Goal: Task Accomplishment & Management: Manage account settings

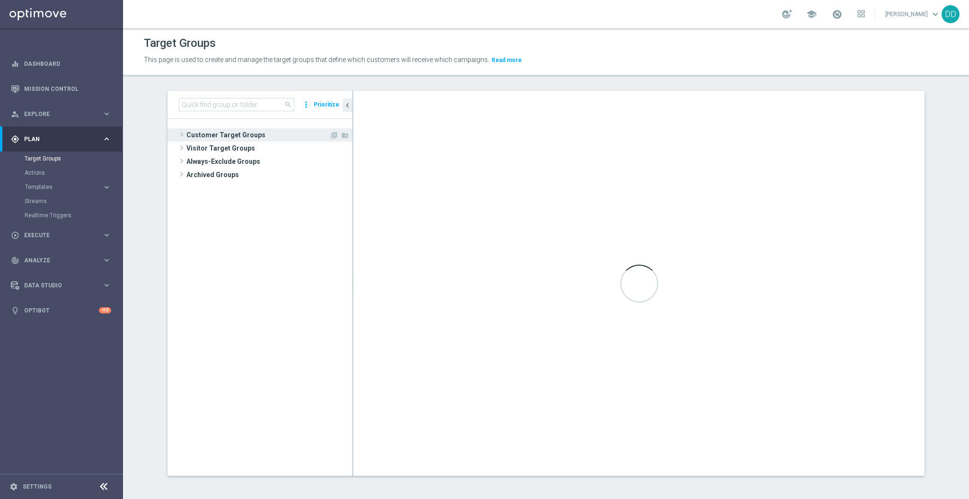
click at [205, 135] on span "Customer Target Groups" at bounding box center [257, 134] width 143 height 13
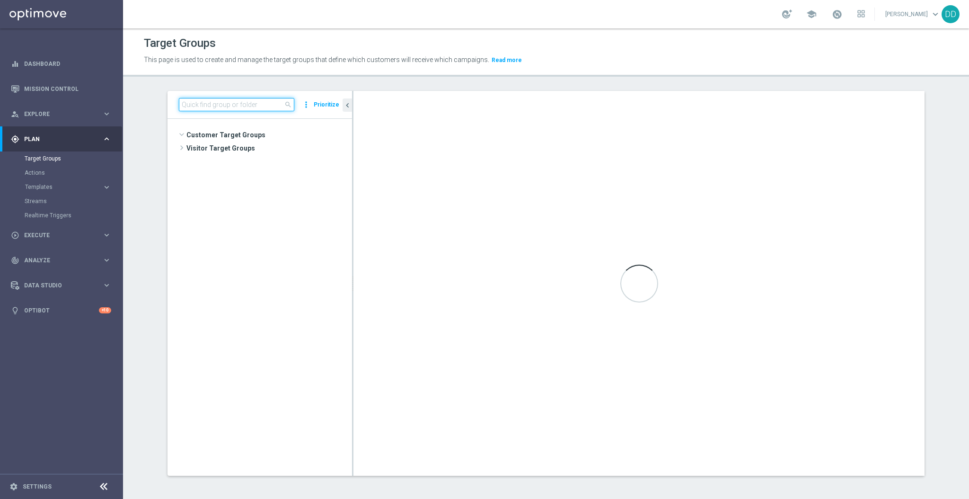
click at [219, 110] on input at bounding box center [236, 104] width 115 height 13
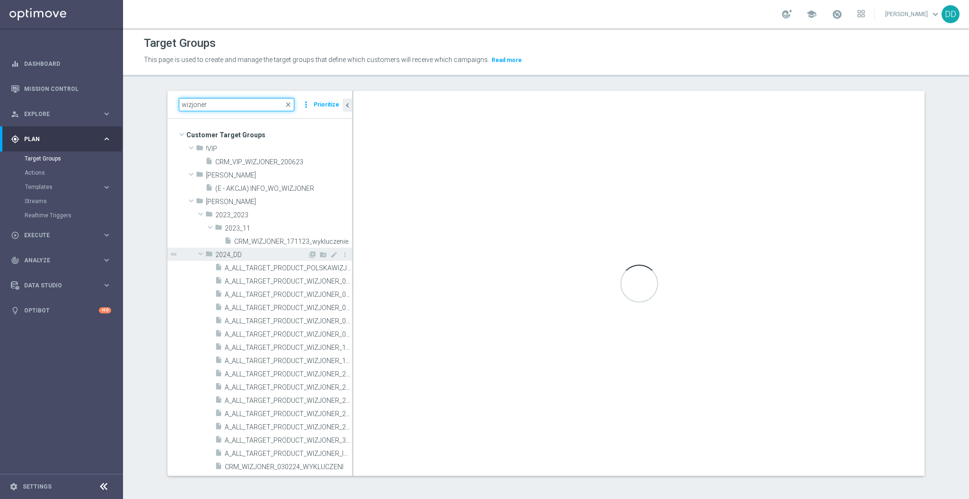
type input "wizjoner"
click at [195, 252] on span at bounding box center [200, 253] width 11 height 9
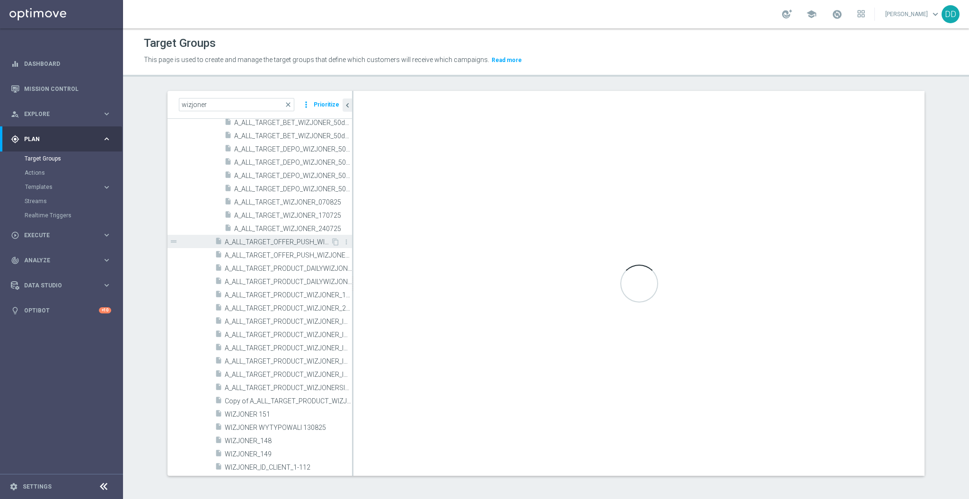
scroll to position [252, 0]
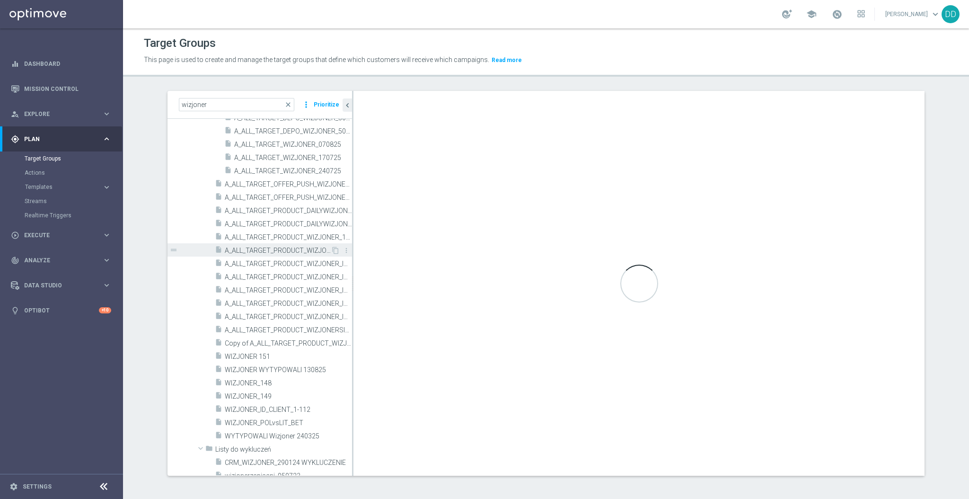
click at [281, 254] on span "A_ALL_TARGET_PRODUCT_WIZJONER_260825" at bounding box center [278, 251] width 106 height 8
click at [271, 240] on span "A_ALL_TARGET_PRODUCT_WIZJONER_130825" at bounding box center [278, 237] width 106 height 8
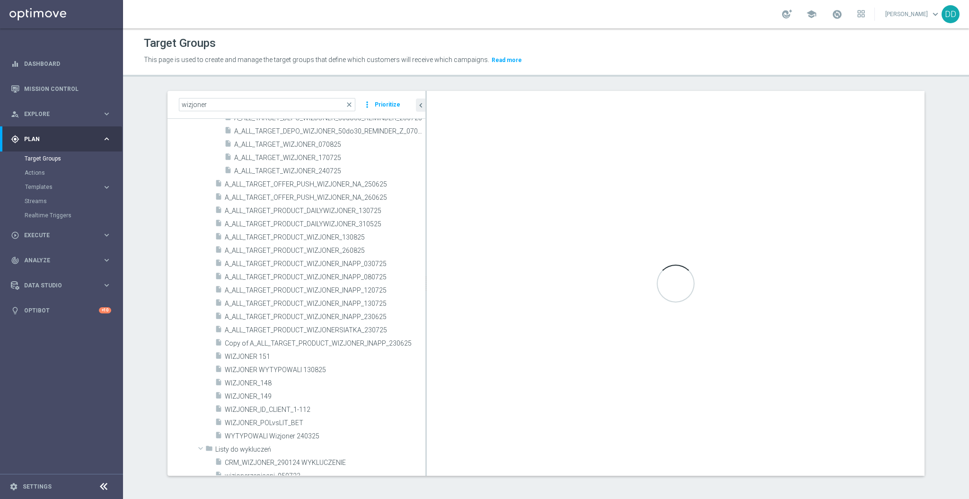
drag, startPoint x: 347, startPoint y: 348, endPoint x: 458, endPoint y: 345, distance: 110.4
click at [458, 345] on as-split "wizjoner close more_vert Prioritize Customer Target Groups library_add create_n…" at bounding box center [546, 283] width 757 height 385
click at [352, 332] on span "A_ALL_TARGET_PRODUCT_WIZJONERSIATKA_230725" at bounding box center [314, 330] width 178 height 8
click at [347, 333] on span "A_ALL_TARGET_PRODUCT_WIZJONERSIATKA_230725" at bounding box center [314, 330] width 178 height 8
click at [347, 332] on span "A_ALL_TARGET_PRODUCT_WIZJONERSIATKA_230725" at bounding box center [314, 330] width 178 height 8
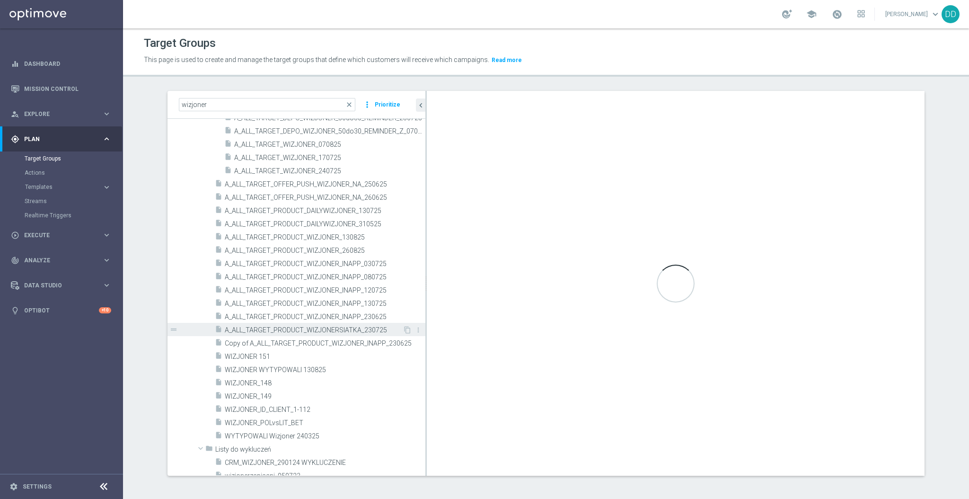
click at [347, 332] on span "A_ALL_TARGET_PRODUCT_WIZJONERSIATKA_230725" at bounding box center [314, 330] width 178 height 8
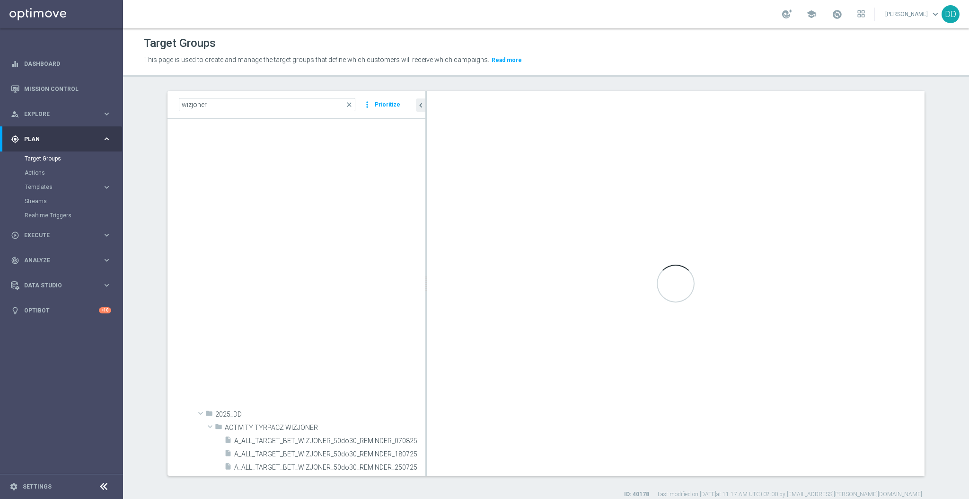
checkbox input "true"
type input "2025_DD"
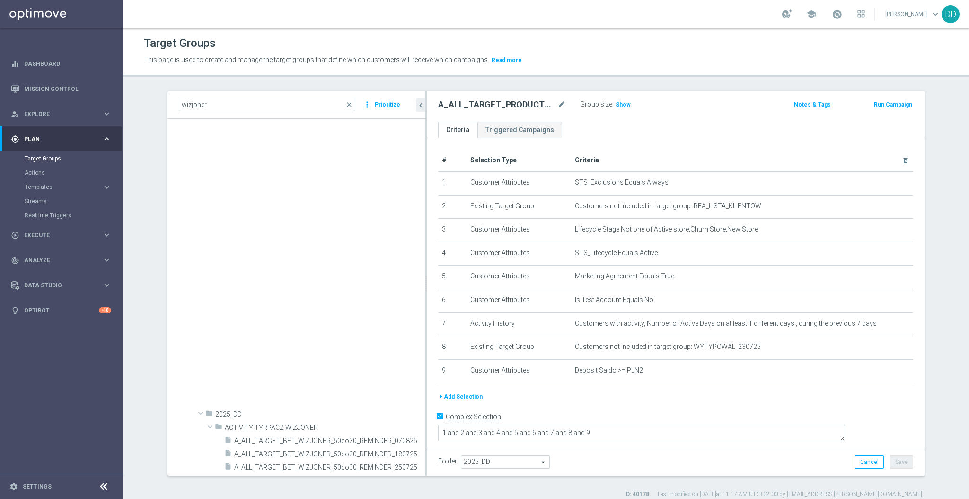
scroll to position [646, 0]
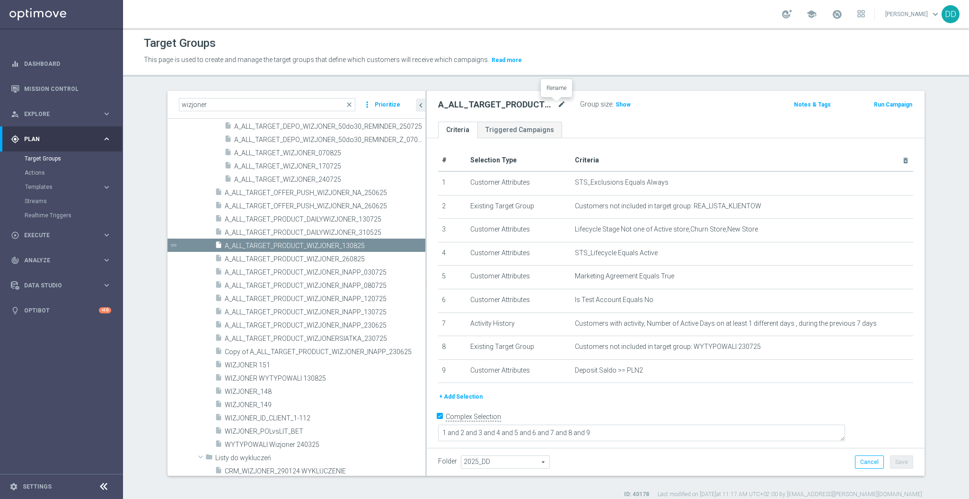
click at [558, 107] on icon "mode_edit" at bounding box center [562, 104] width 9 height 11
click at [404, 244] on icon "content_copy" at bounding box center [408, 246] width 8 height 8
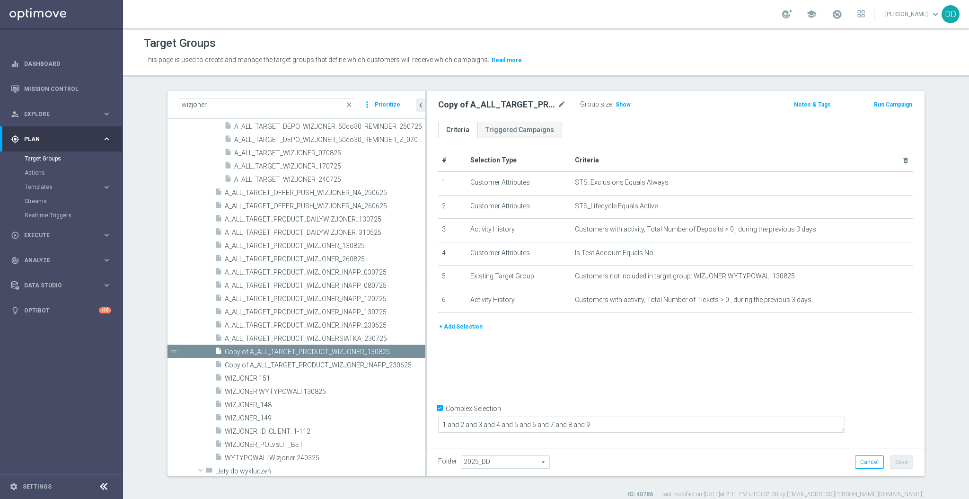
type textarea "1 and 2 and 4 and 5 and (3 or 6)"
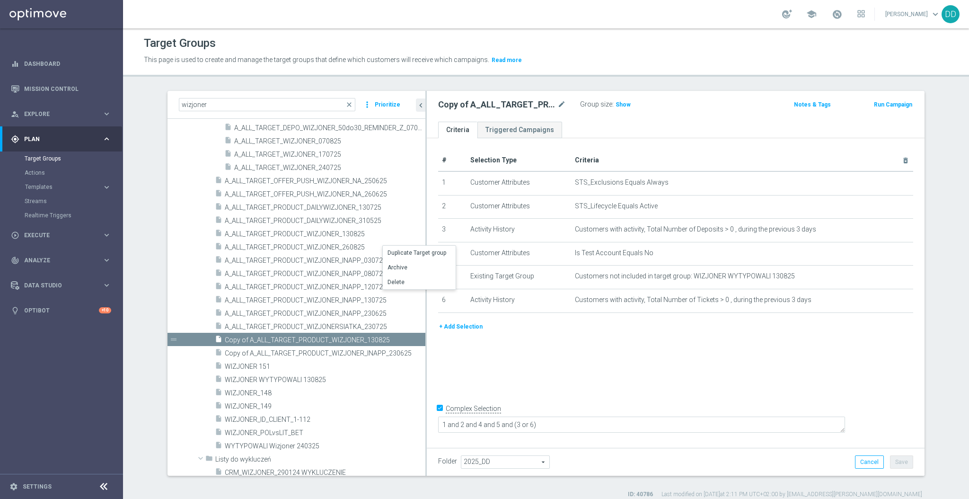
click at [464, 329] on button "+ Add Selection" at bounding box center [460, 326] width 45 height 10
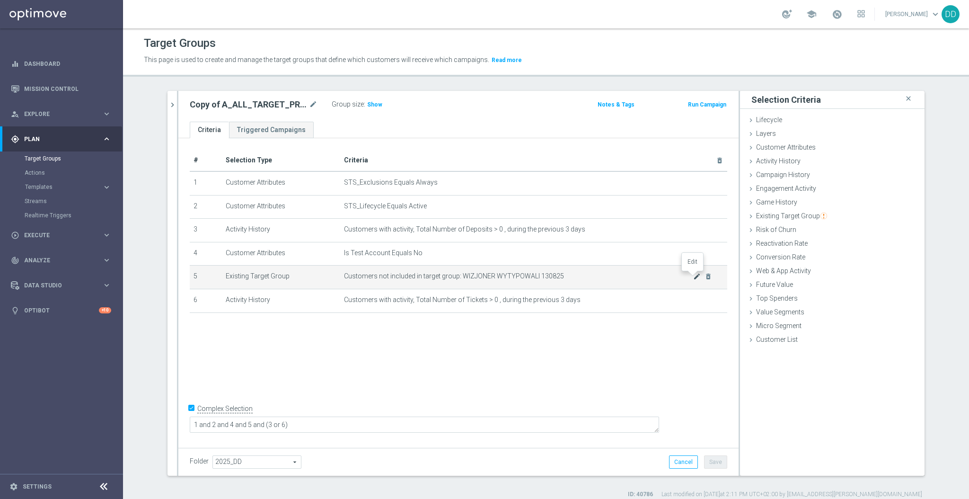
click at [693, 277] on icon "mode_edit" at bounding box center [697, 277] width 8 height 8
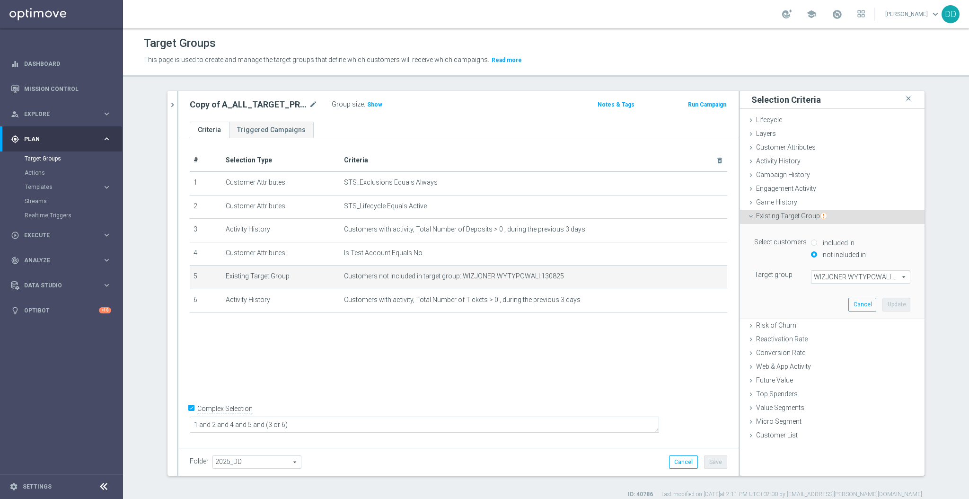
click at [847, 274] on span "WIZJONER WYTYPOWALI 130825" at bounding box center [861, 277] width 98 height 12
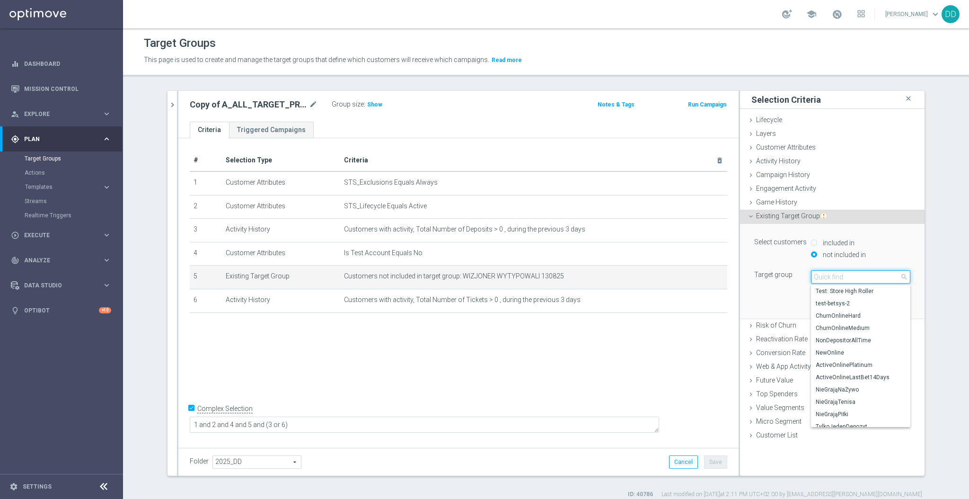
click at [852, 276] on input "search" at bounding box center [860, 276] width 99 height 13
paste input "WYTYPOWALI 270825"
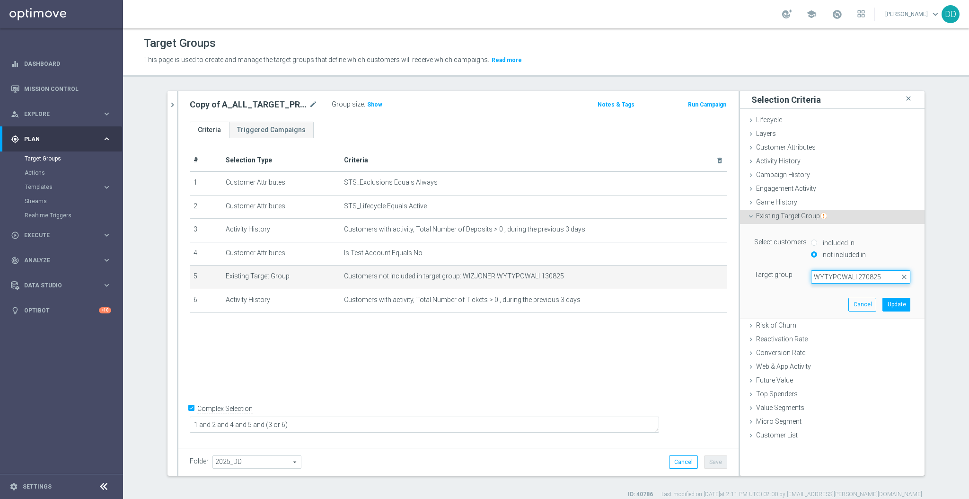
type input "WYTYPOWALI 270825"
click at [816, 297] on div "Select customers included in not included in Target group WIZJONER WYTYPOWALI 1…" at bounding box center [832, 271] width 170 height 94
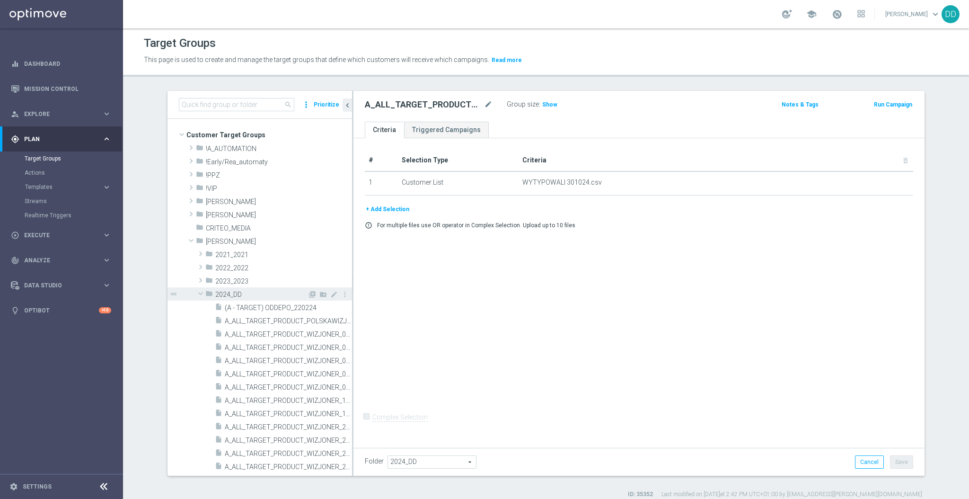
click at [197, 291] on span at bounding box center [200, 293] width 11 height 9
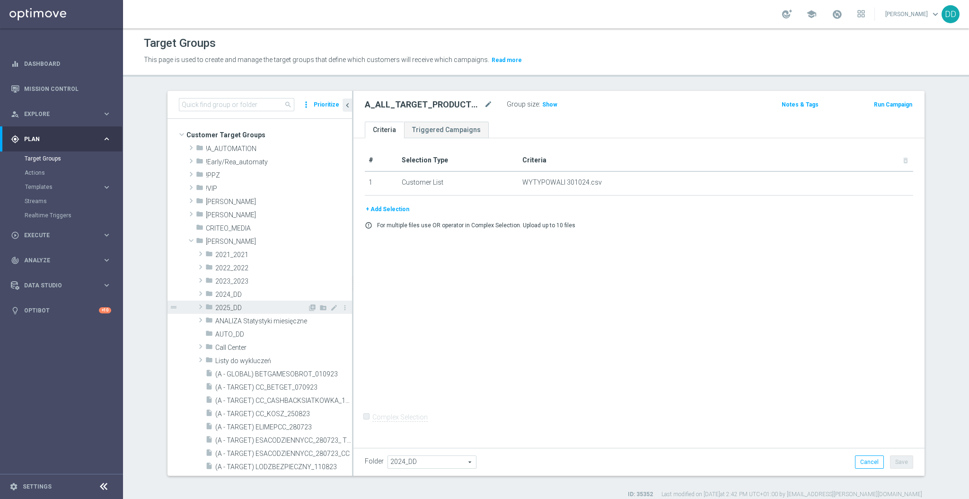
click at [250, 306] on span "2025_DD" at bounding box center [261, 308] width 92 height 8
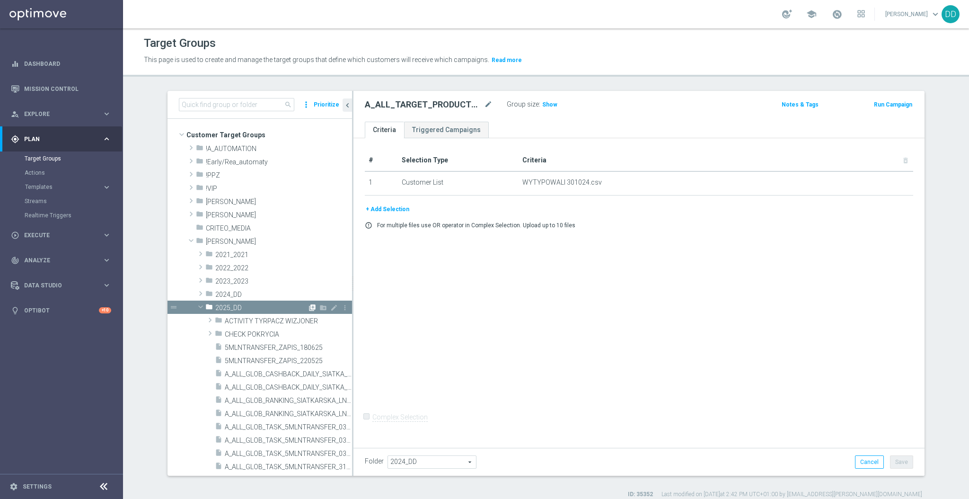
click at [309, 309] on icon "library_add" at bounding box center [313, 308] width 8 height 8
type input "2025_DD"
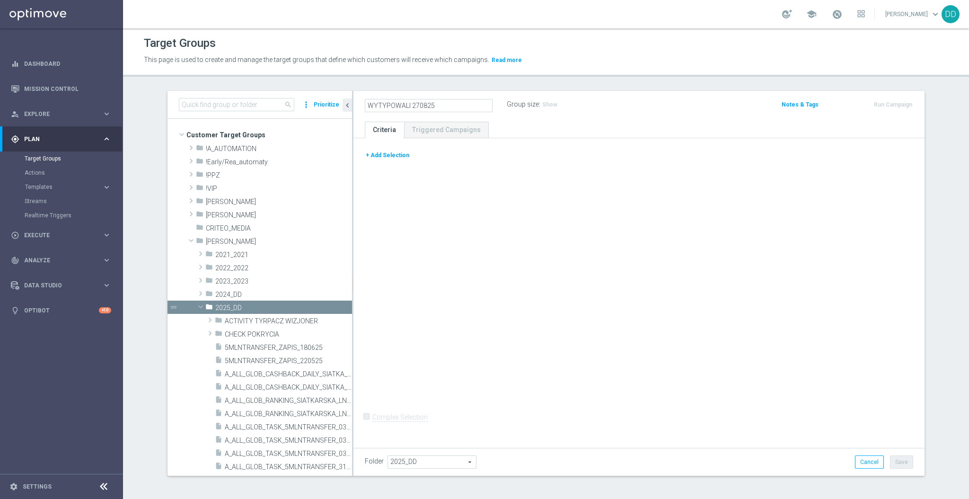
type input "WYTYPOWALI 270825"
click at [543, 132] on ul "Criteria Triggered Campaigns" at bounding box center [639, 130] width 571 height 17
click at [384, 151] on button "+ Add Selection" at bounding box center [387, 155] width 45 height 10
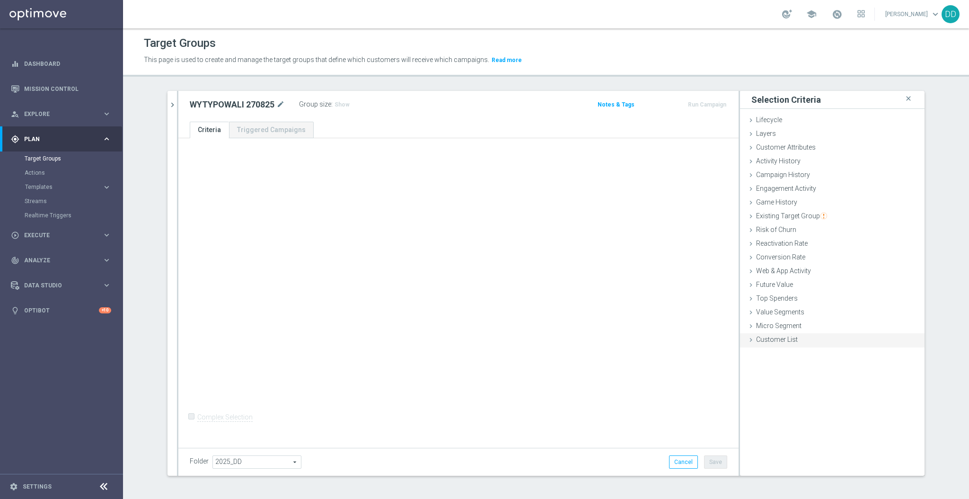
click at [776, 336] on span "Customer List" at bounding box center [777, 340] width 42 height 8
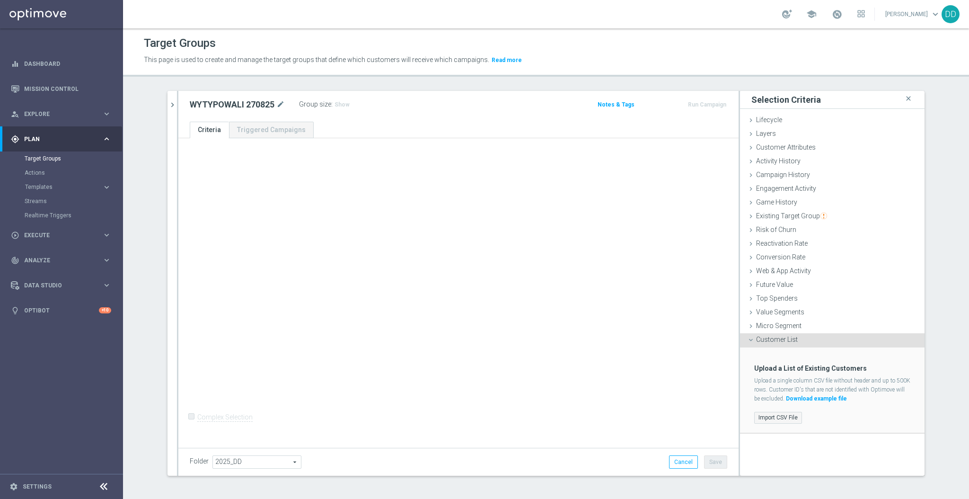
click at [759, 417] on label "Import CSV File" at bounding box center [779, 418] width 48 height 12
click at [0, 0] on input "Import CSV File" at bounding box center [0, 0] width 0 height 0
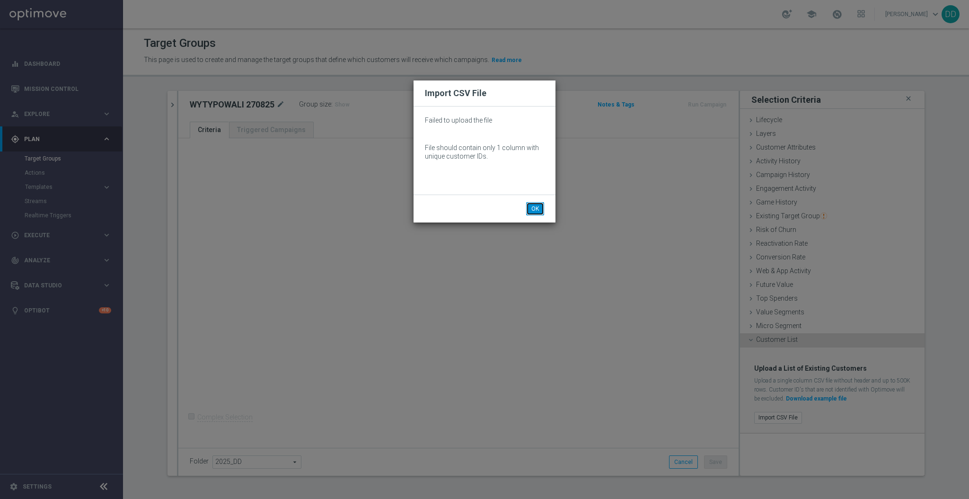
click at [533, 209] on button "OK" at bounding box center [535, 208] width 18 height 13
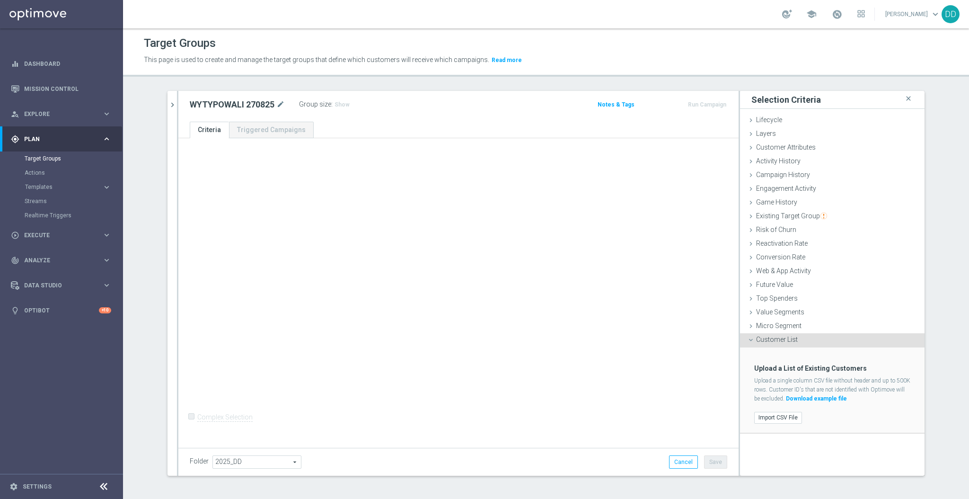
click at [790, 410] on div "Import CSV File" at bounding box center [832, 418] width 170 height 16
click at [790, 414] on label "Import CSV File" at bounding box center [779, 418] width 48 height 12
click at [0, 0] on input "Import CSV File" at bounding box center [0, 0] width 0 height 0
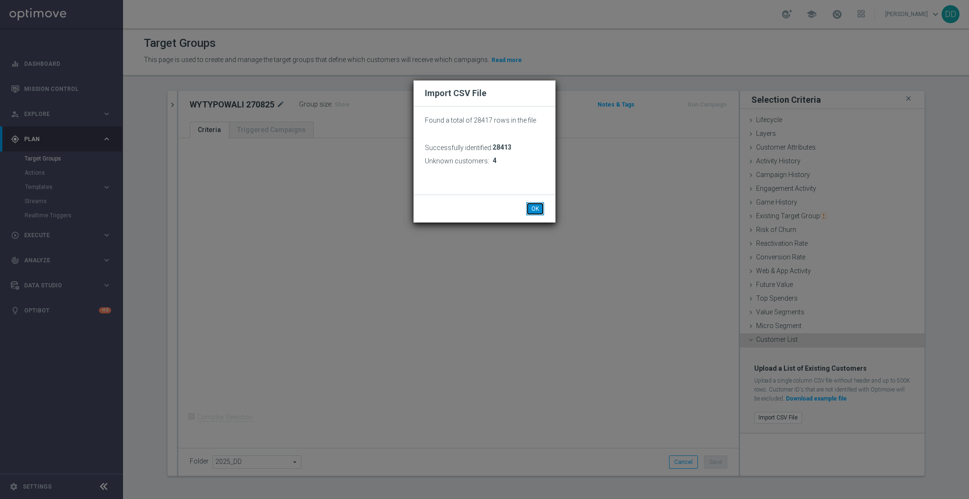
click at [536, 209] on button "OK" at bounding box center [535, 208] width 18 height 13
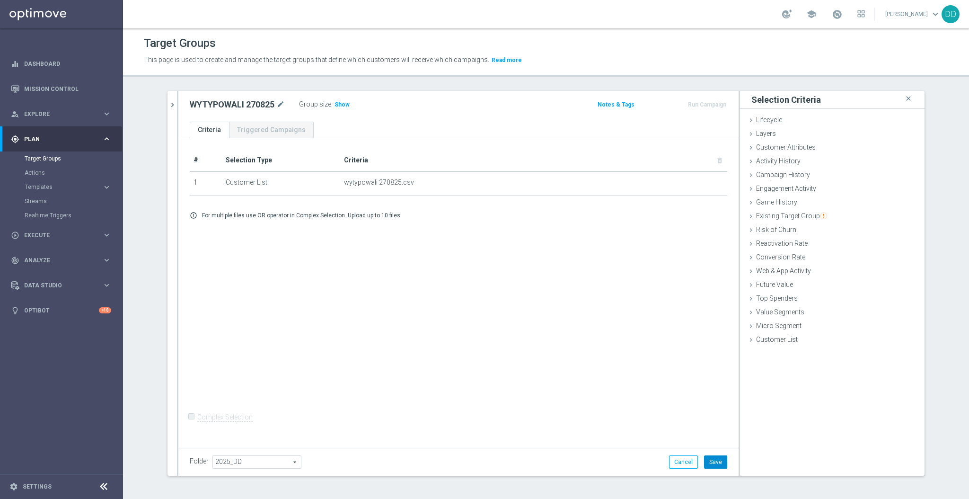
click at [704, 458] on button "Save" at bounding box center [715, 461] width 23 height 13
click at [276, 105] on icon "mode_edit" at bounding box center [280, 104] width 9 height 11
click at [282, 106] on div "WYTYPOWALI 270825 mode_edit" at bounding box center [244, 104] width 109 height 13
click at [42, 113] on span "Explore" at bounding box center [63, 114] width 78 height 6
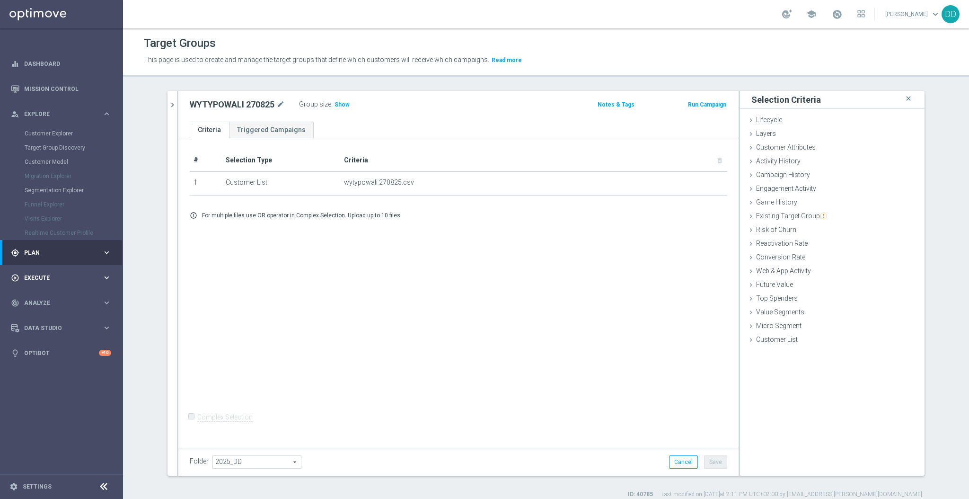
click at [60, 279] on span "Execute" at bounding box center [63, 278] width 78 height 6
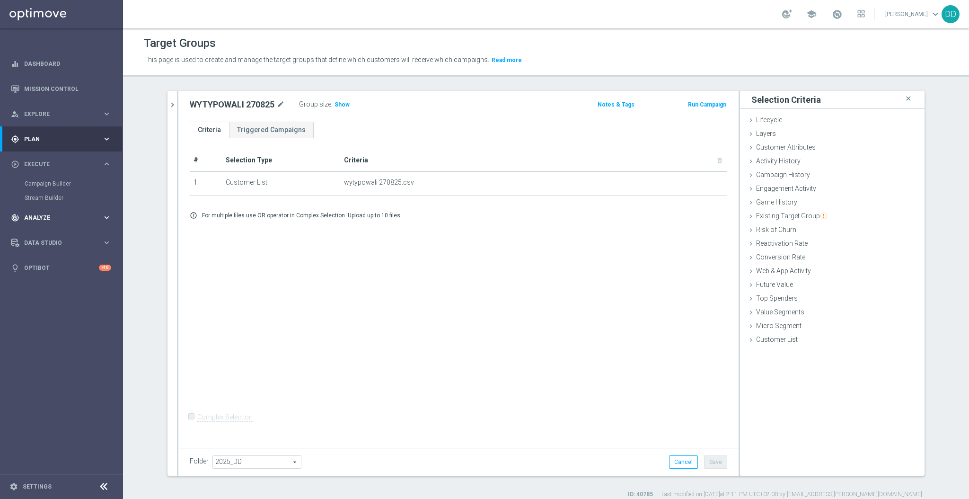
click at [63, 212] on div "track_changes Analyze keyboard_arrow_right" at bounding box center [61, 217] width 122 height 25
click at [44, 167] on div "play_circle_outline Execute" at bounding box center [56, 164] width 91 height 9
click at [67, 88] on link "Mission Control" at bounding box center [67, 88] width 87 height 25
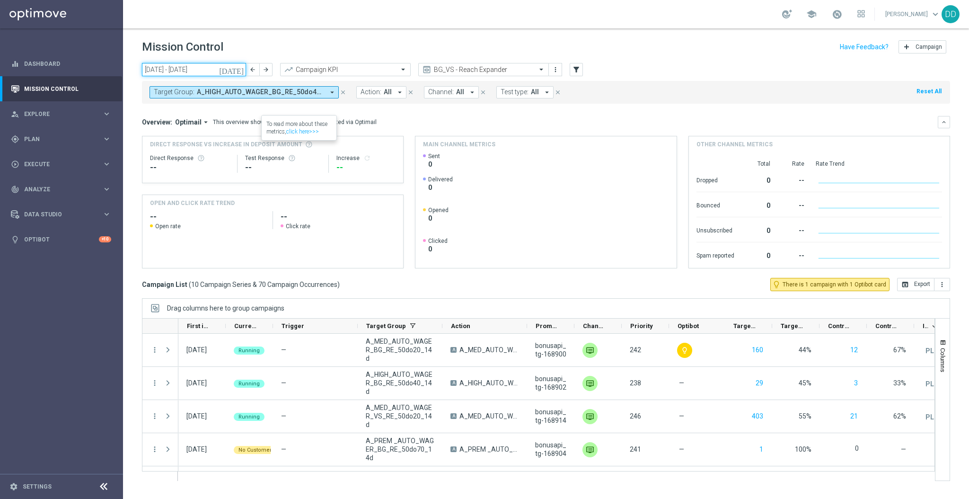
click at [215, 69] on input "[DATE] - [DATE]" at bounding box center [194, 69] width 104 height 13
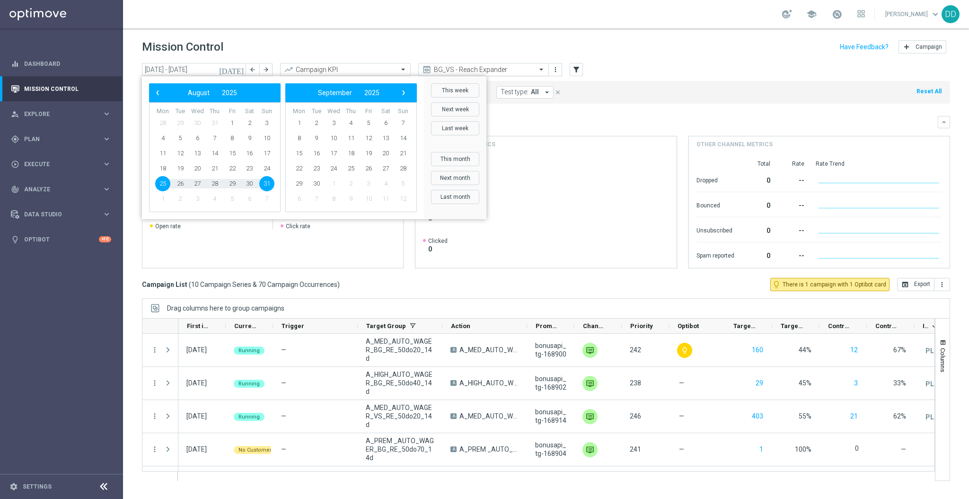
click at [500, 70] on input "text" at bounding box center [474, 70] width 101 height 8
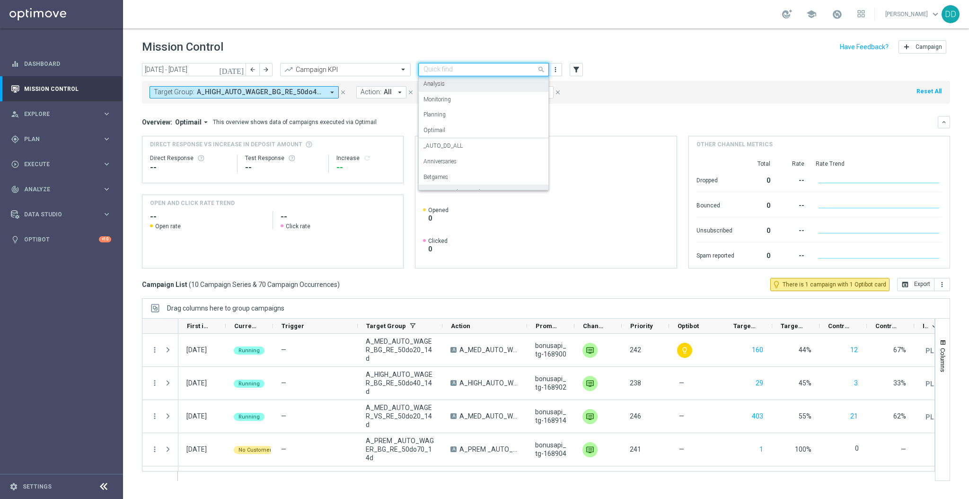
click at [485, 84] on div "Analysis" at bounding box center [484, 84] width 120 height 16
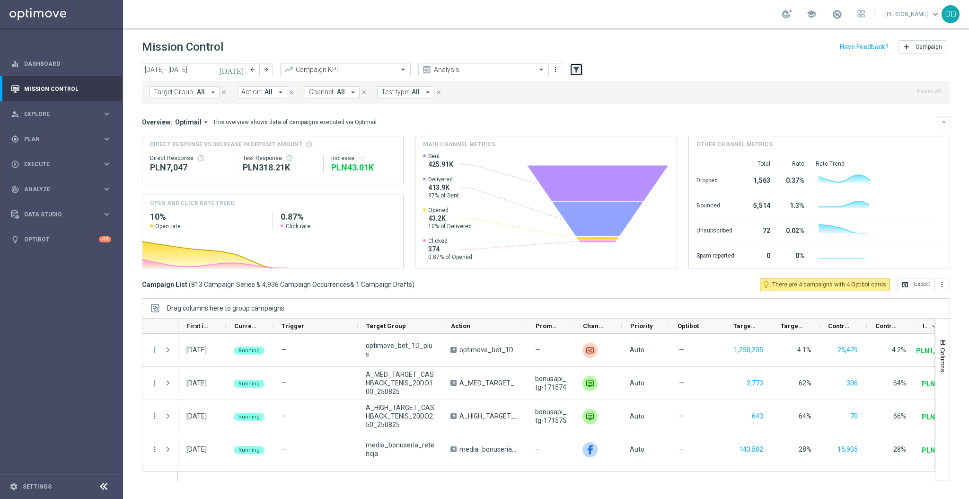
click at [574, 71] on icon "filter_alt" at bounding box center [576, 69] width 9 height 9
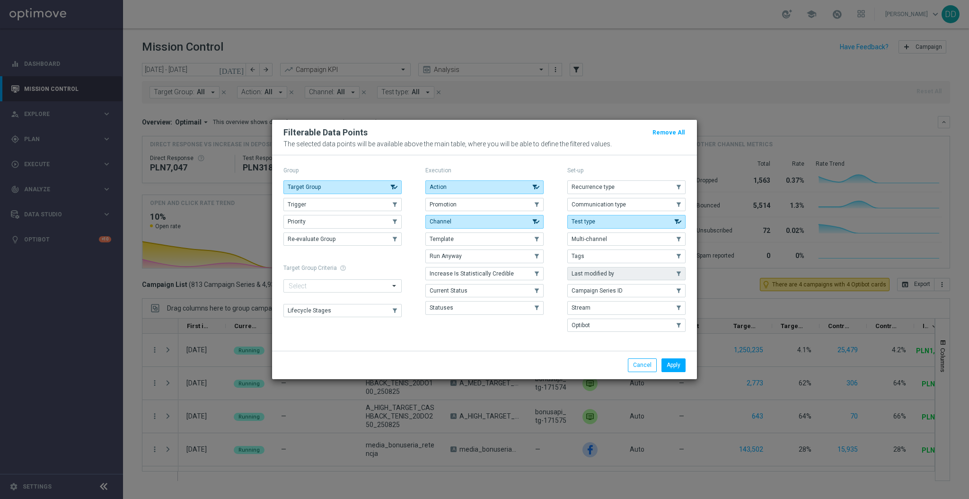
click at [601, 276] on span "Last modified by" at bounding box center [593, 273] width 43 height 7
click at [672, 366] on button "Apply" at bounding box center [674, 364] width 24 height 13
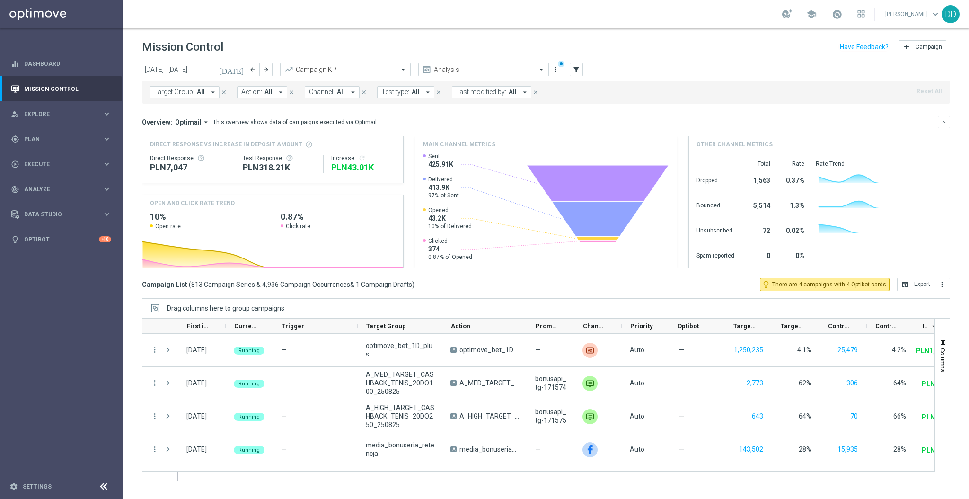
click at [485, 93] on span "Last modified by:" at bounding box center [481, 92] width 50 height 8
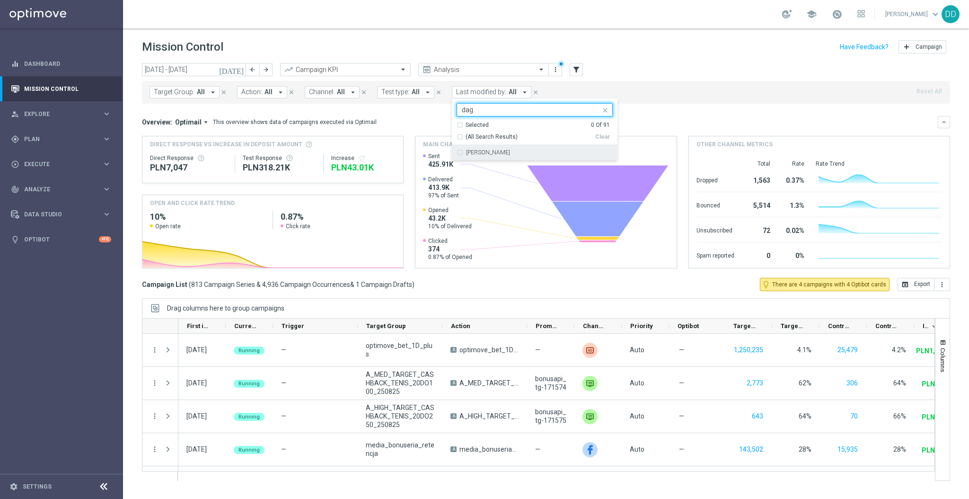
click at [457, 152] on div "[PERSON_NAME]" at bounding box center [535, 152] width 156 height 15
type input "dag"
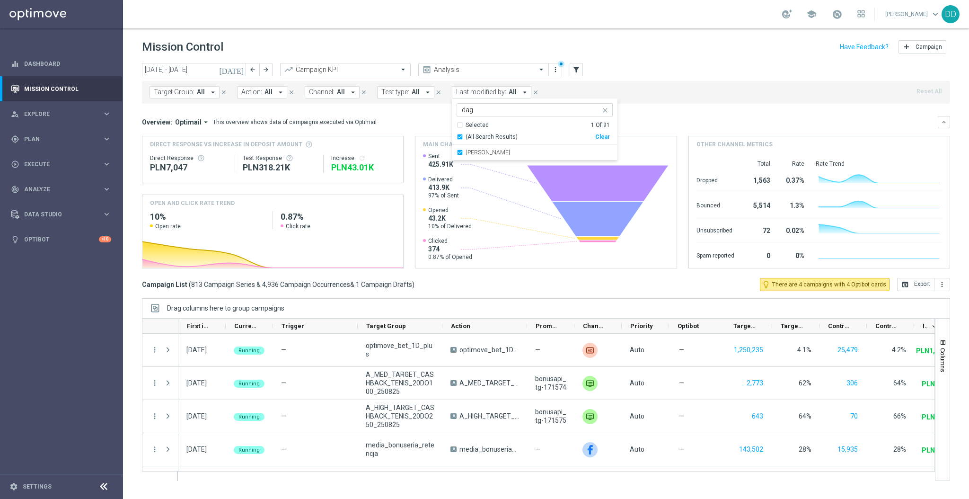
click at [679, 112] on mini-dashboard "Overview: Optimail arrow_drop_down This overview shows data of campaigns execut…" at bounding box center [546, 191] width 808 height 174
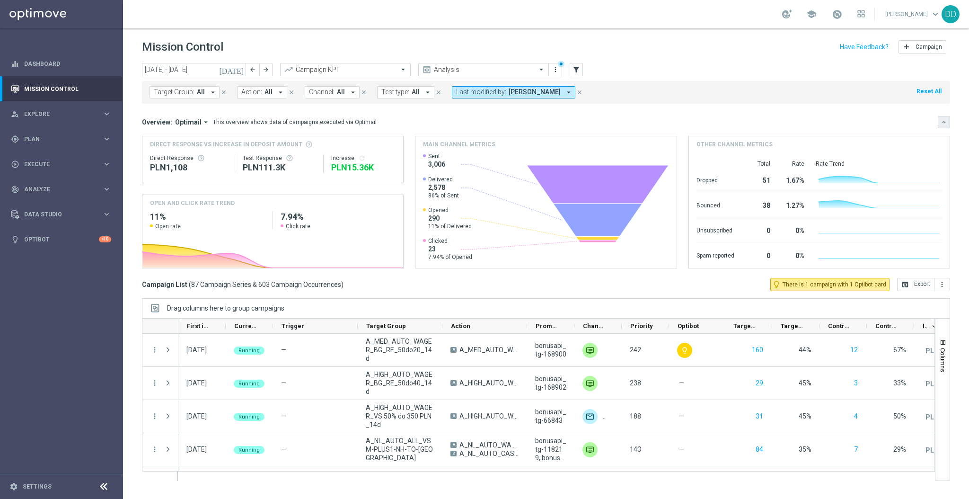
click at [944, 128] on button "keyboard_arrow_down" at bounding box center [944, 122] width 12 height 12
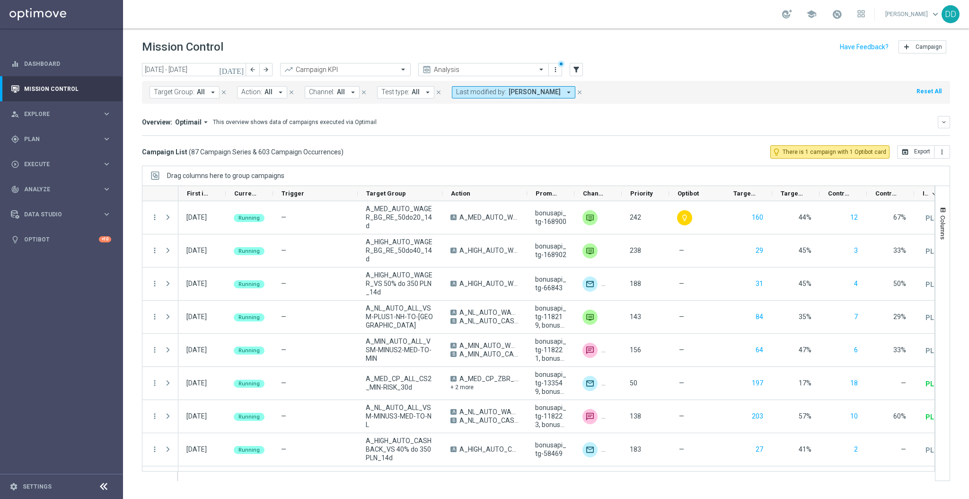
click at [182, 93] on span "Target Group:" at bounding box center [174, 92] width 41 height 8
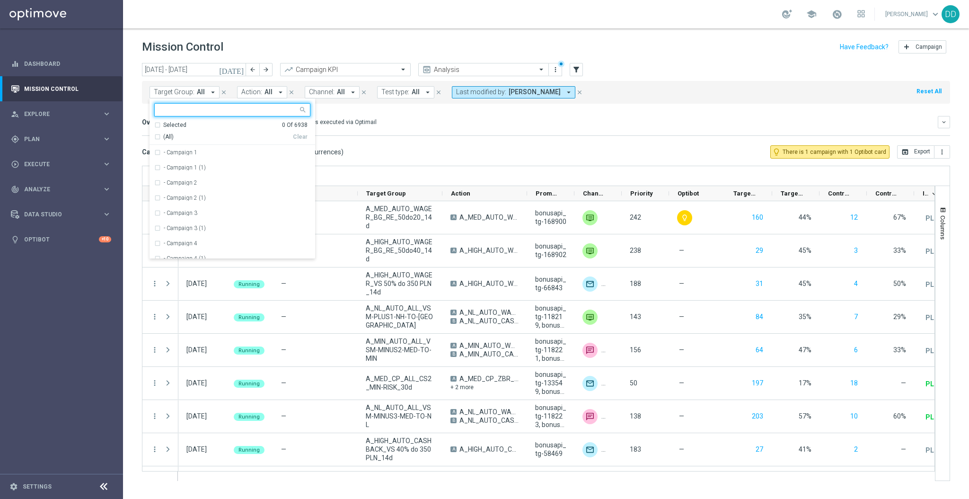
click at [190, 105] on div at bounding box center [226, 110] width 143 height 12
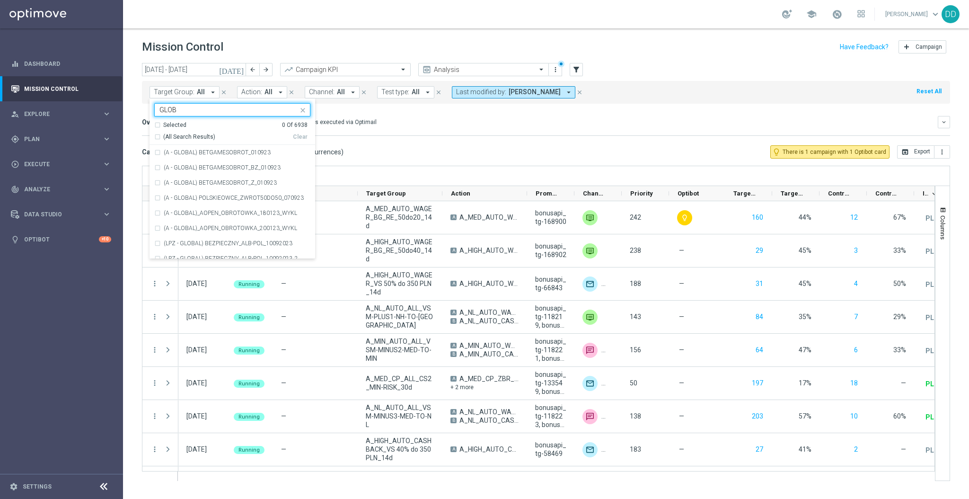
click at [158, 139] on div "(All Search Results)" at bounding box center [223, 137] width 139 height 8
type input "GLOB"
click at [464, 136] on mini-dashboard "Overview: Optimail arrow_drop_down This overview shows data of campaigns execut…" at bounding box center [546, 125] width 808 height 42
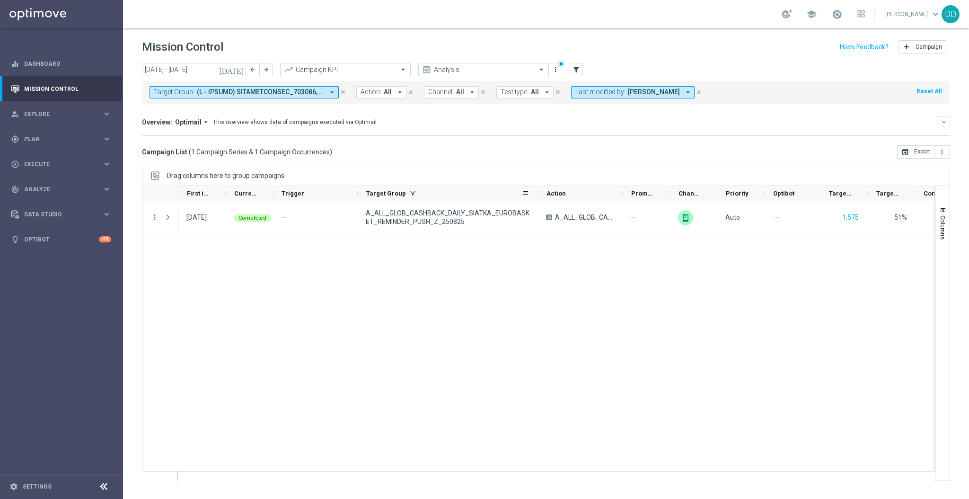
drag, startPoint x: 442, startPoint y: 195, endPoint x: 540, endPoint y: 196, distance: 98.0
click at [540, 196] on div at bounding box center [538, 193] width 4 height 15
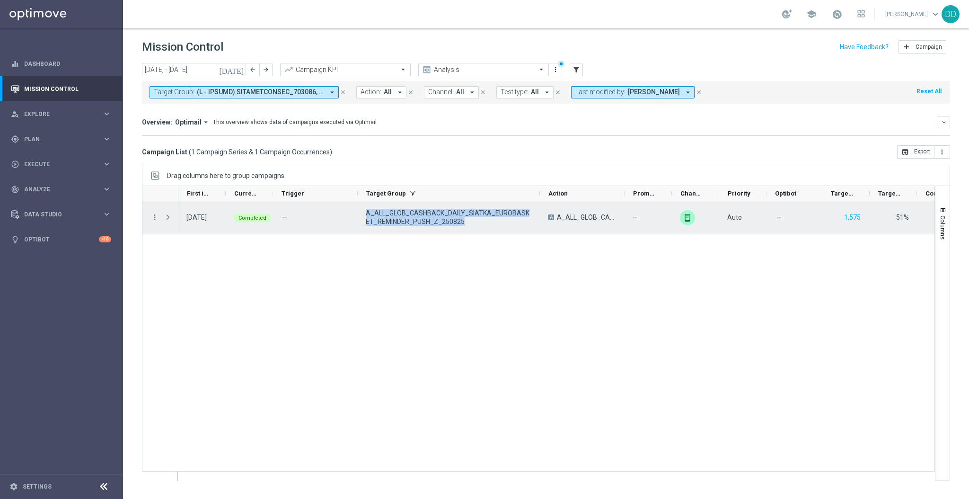
drag, startPoint x: 477, startPoint y: 226, endPoint x: 362, endPoint y: 206, distance: 116.6
click at [362, 206] on div "A_ALL_GLOB_CASHBACK_DAILY_SIATKA_EUROBASKET_REMINDER_PUSH_Z_250825" at bounding box center [449, 217] width 182 height 33
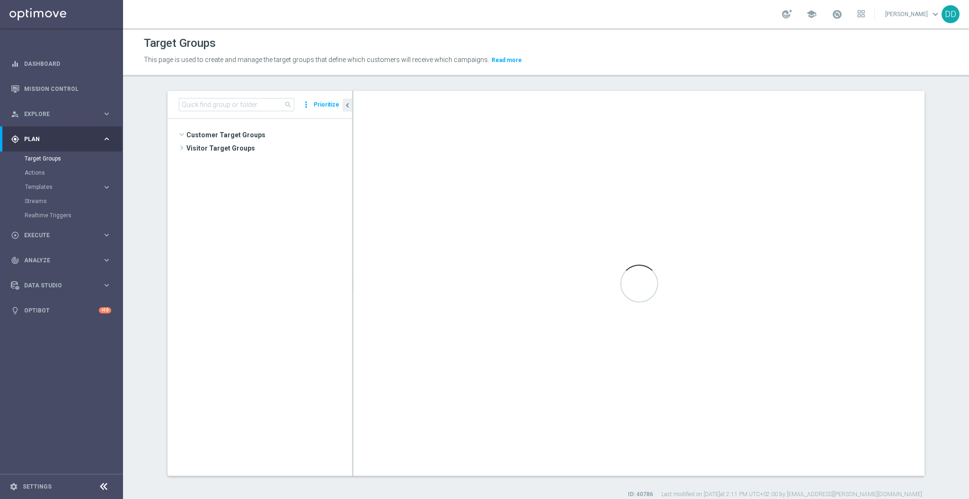
scroll to position [351, 0]
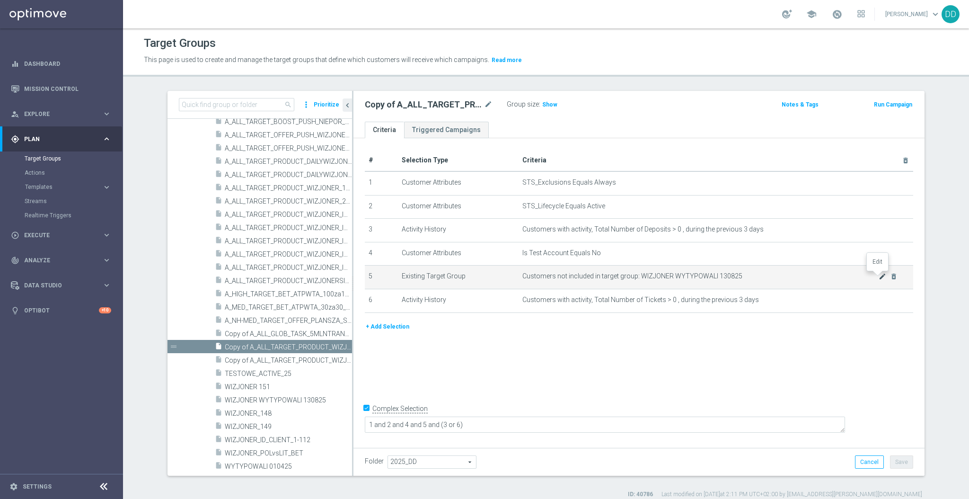
click at [879, 273] on icon "mode_edit" at bounding box center [883, 277] width 8 height 8
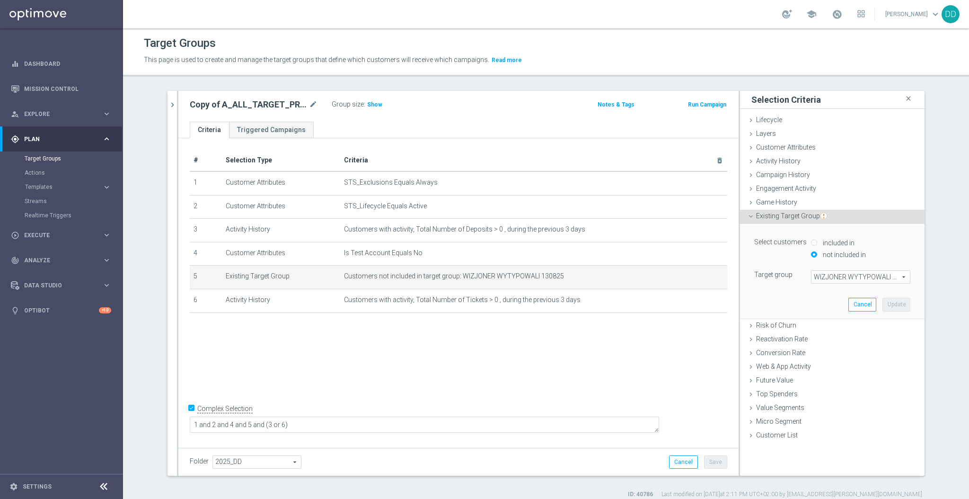
click at [851, 272] on span "WIZJONER WYTYPOWALI 130825" at bounding box center [861, 277] width 98 height 12
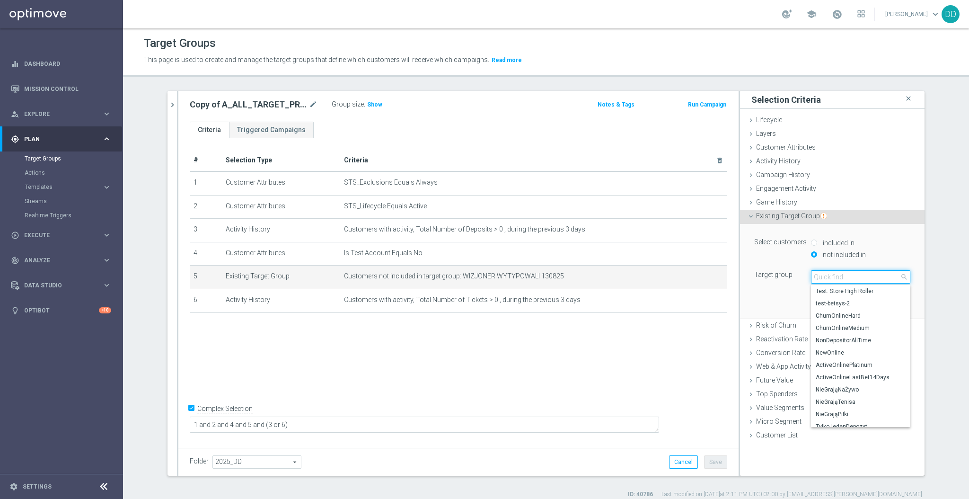
click at [853, 276] on input "search" at bounding box center [860, 276] width 99 height 13
paste input "WYTYPOWALI 270825"
type input "WYTYPOWALI 270825"
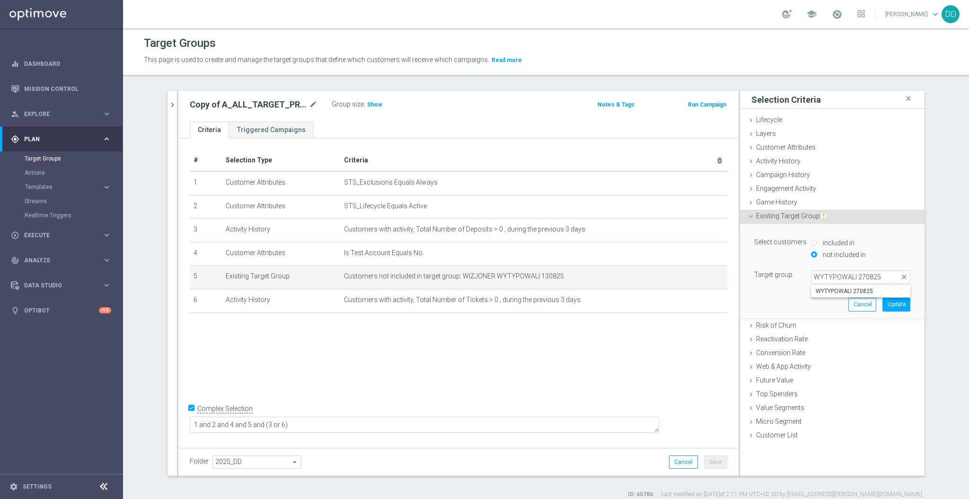
click at [857, 290] on span "WYTYPOWALI 270825" at bounding box center [861, 291] width 90 height 8
type input "WYTYPOWALI 270825"
click at [892, 299] on button "Update" at bounding box center [897, 304] width 28 height 13
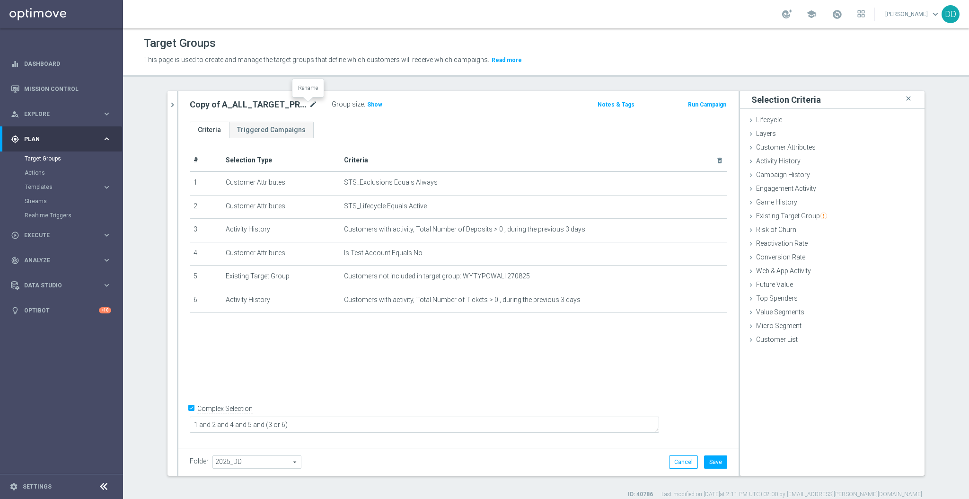
click at [311, 100] on icon "mode_edit" at bounding box center [313, 104] width 9 height 11
type input "A_ALL_TARGET_PRODUCT_WIZJONERKOSZ_270825"
click at [367, 107] on span "Show" at bounding box center [374, 104] width 15 height 7
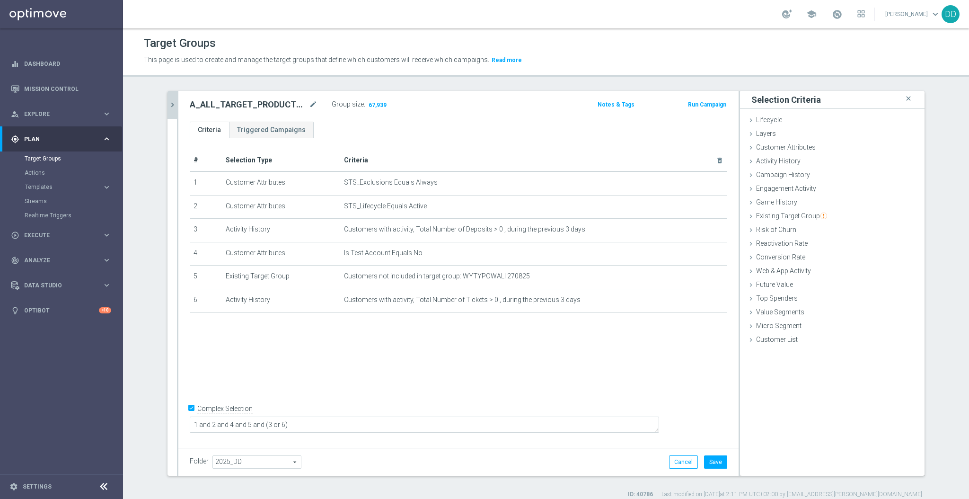
click at [170, 107] on icon "chevron_right" at bounding box center [172, 104] width 9 height 9
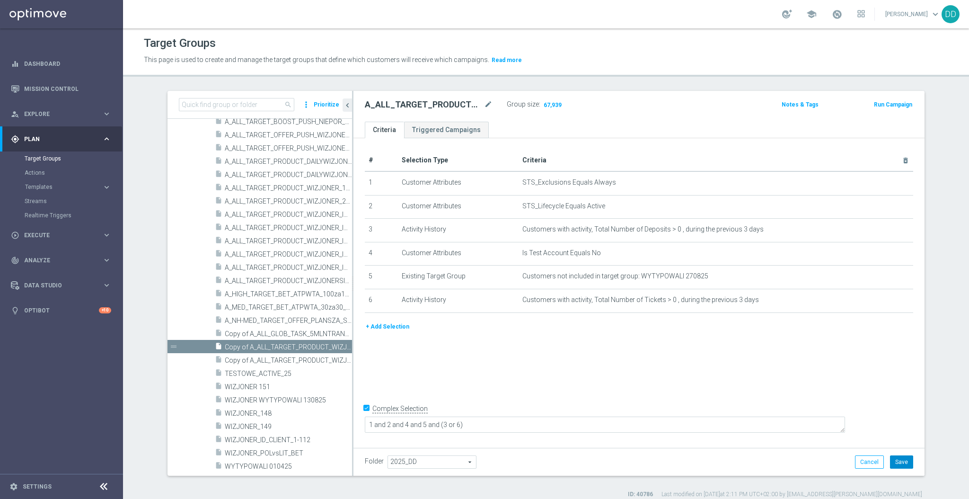
click at [899, 464] on button "Save" at bounding box center [901, 461] width 23 height 13
click at [484, 104] on icon "mode_edit" at bounding box center [488, 104] width 9 height 11
click at [535, 340] on div "# Selection Type Criteria delete_forever 1 Customer Attributes STS_Exclusions E…" at bounding box center [639, 291] width 571 height 306
click at [486, 104] on icon "mode_edit" at bounding box center [488, 104] width 9 height 11
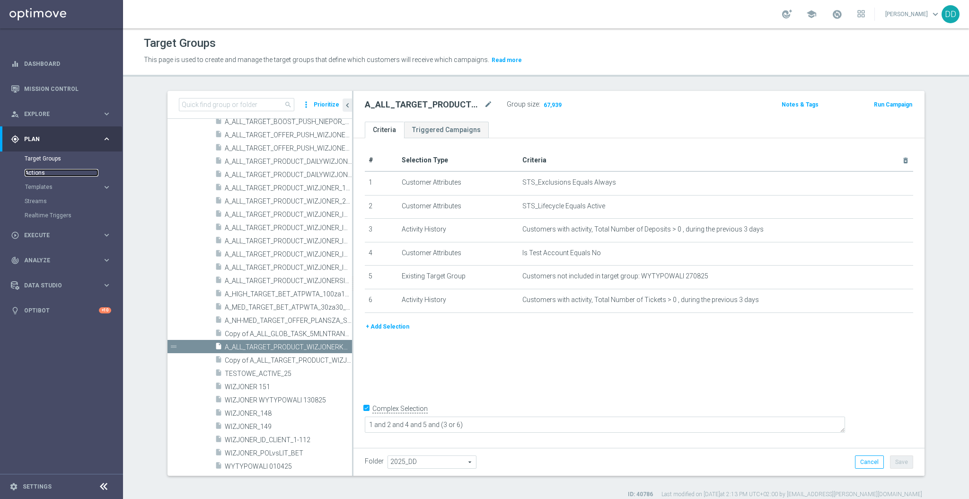
click at [36, 174] on link "Actions" at bounding box center [62, 173] width 74 height 8
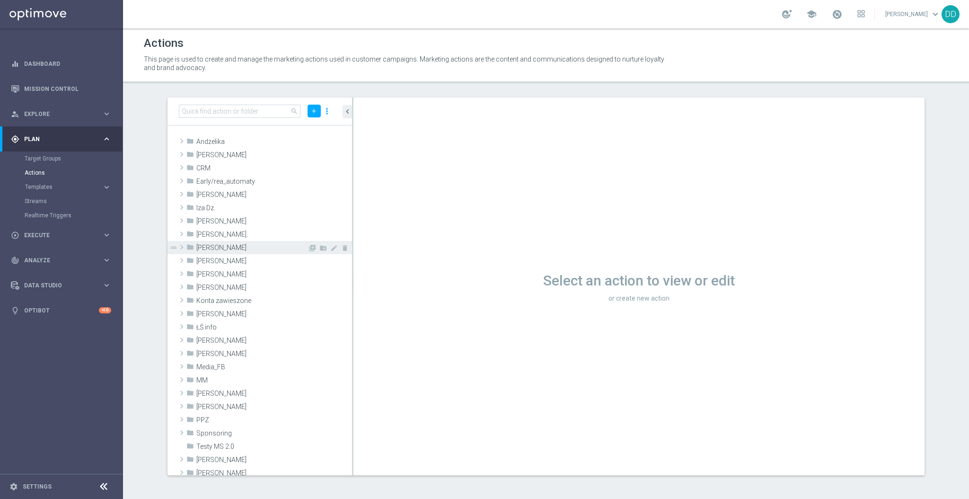
click at [216, 247] on span "Kamil N." at bounding box center [251, 248] width 111 height 8
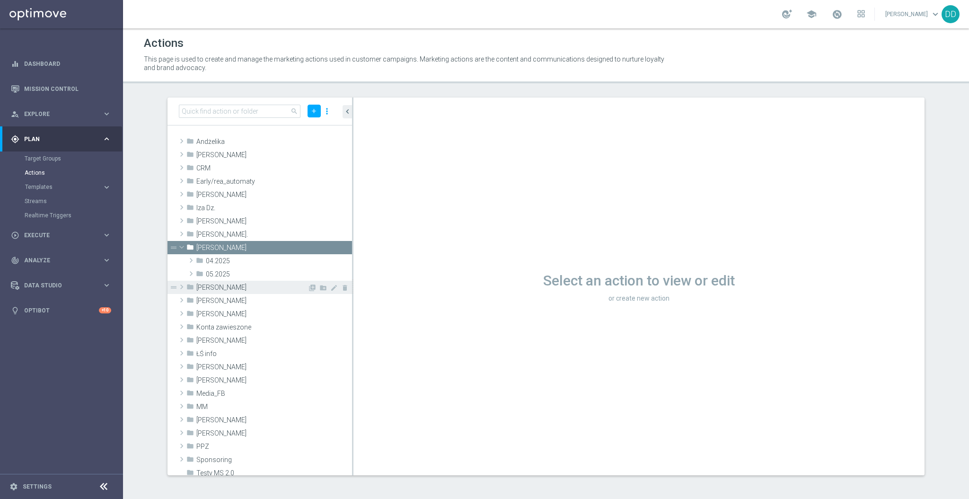
click at [216, 287] on span "Kamil R." at bounding box center [251, 288] width 111 height 8
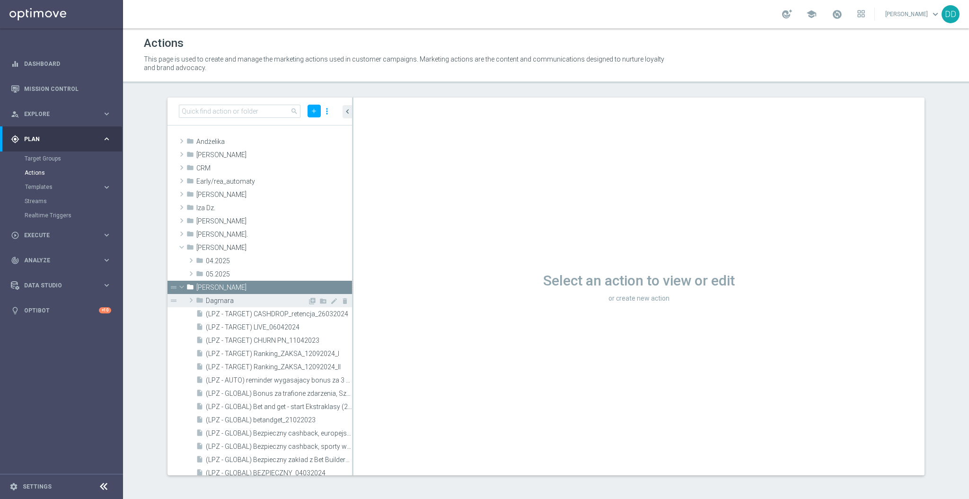
click at [225, 302] on span "Dagmara" at bounding box center [257, 301] width 102 height 8
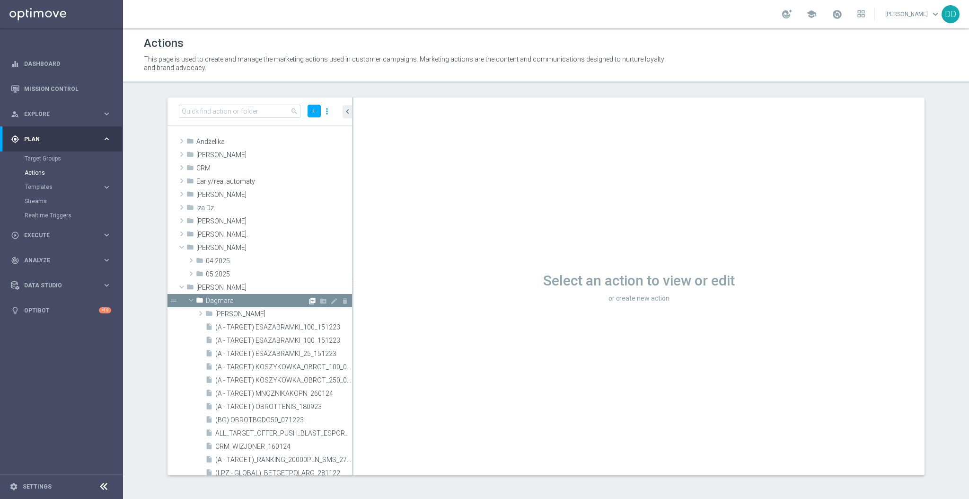
click at [309, 302] on icon "library_add" at bounding box center [313, 301] width 8 height 8
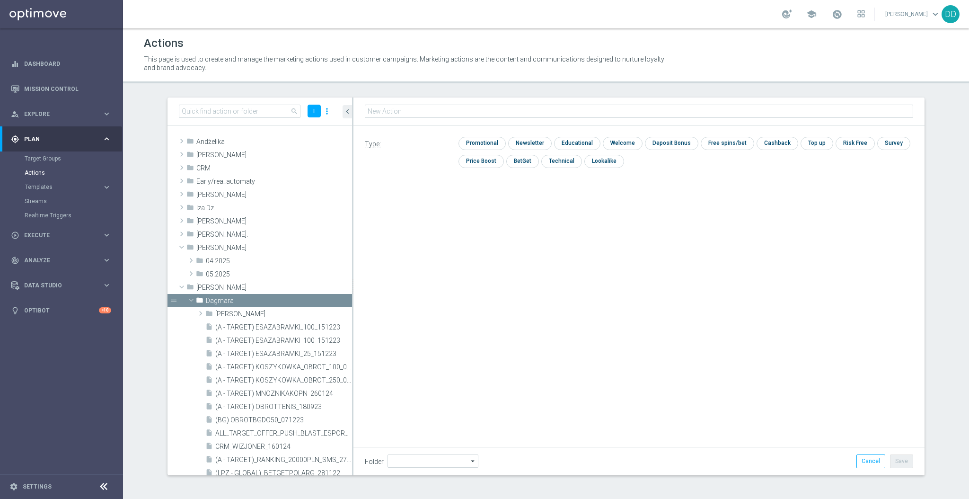
type input "A_ALL_TARGET_PRODUCT_WIZJONERKOSZ_270825"
type input "Dagmara"
click at [486, 142] on input "checkbox" at bounding box center [481, 143] width 45 height 13
checkbox input "true"
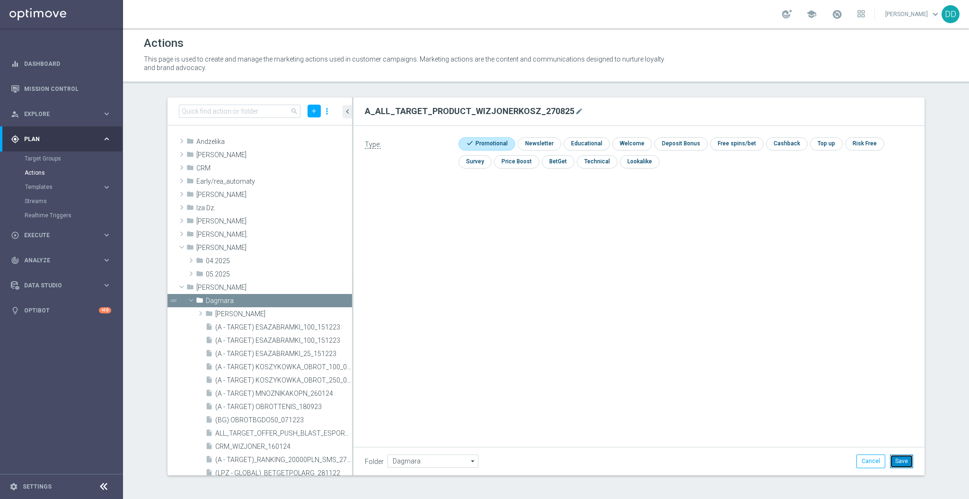
click at [895, 455] on button "Save" at bounding box center [901, 460] width 23 height 13
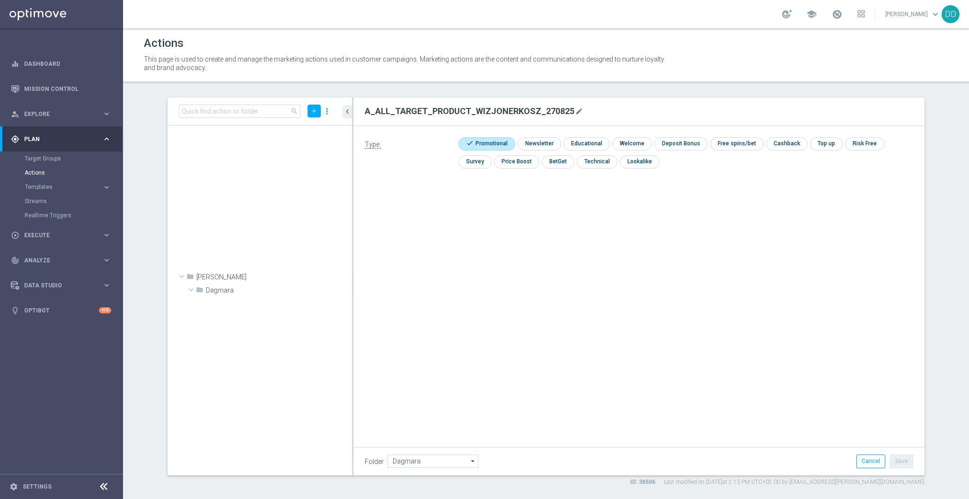
scroll to position [5966, 0]
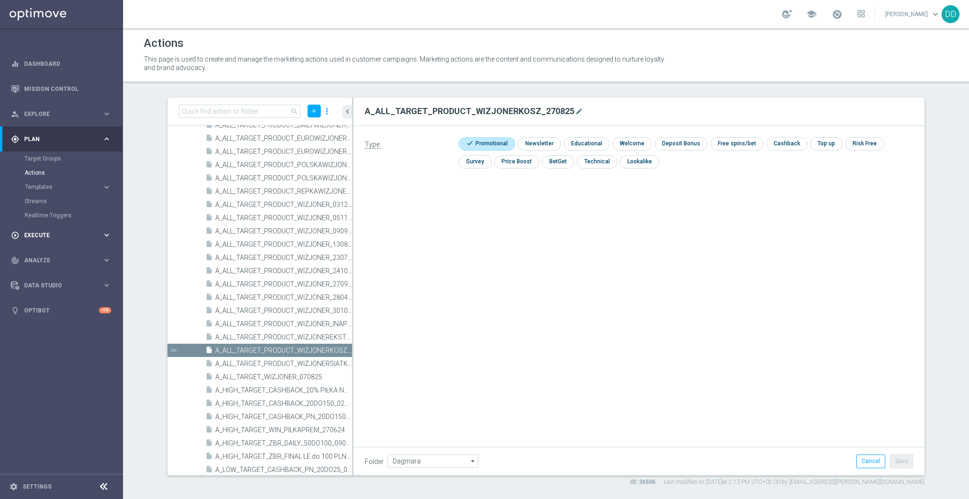
click at [69, 232] on span "Execute" at bounding box center [63, 235] width 78 height 6
click at [62, 186] on link "Campaign Builder" at bounding box center [62, 184] width 74 height 8
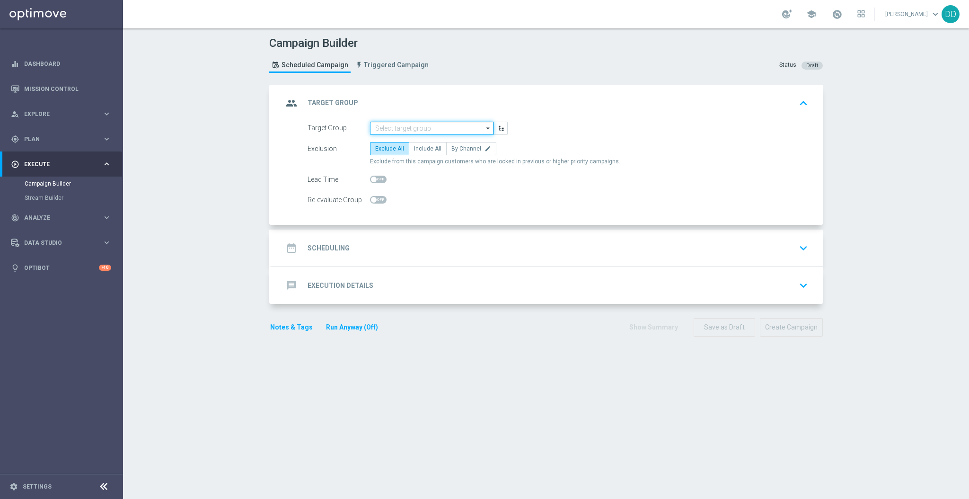
click at [456, 131] on input at bounding box center [432, 128] width 124 height 13
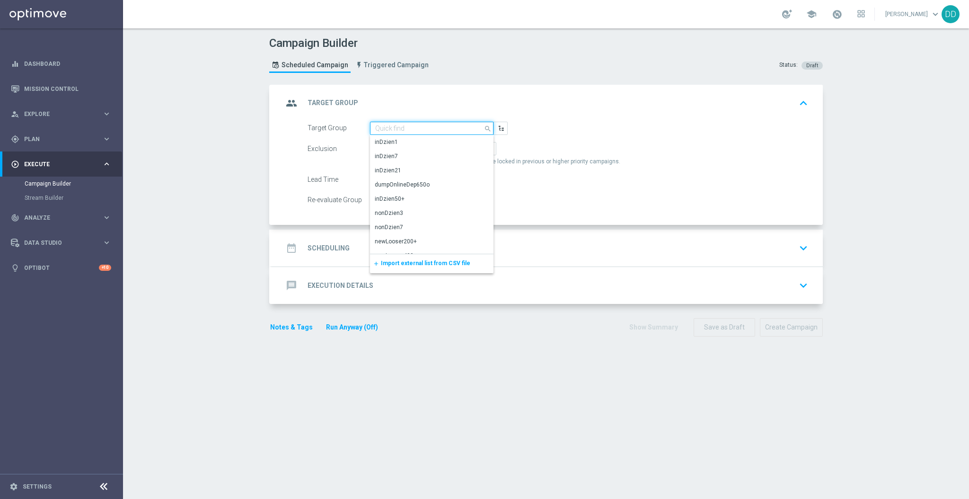
paste input "A_ALL_TARGET_PRODUCT_WIZJONERKOSZ_270825"
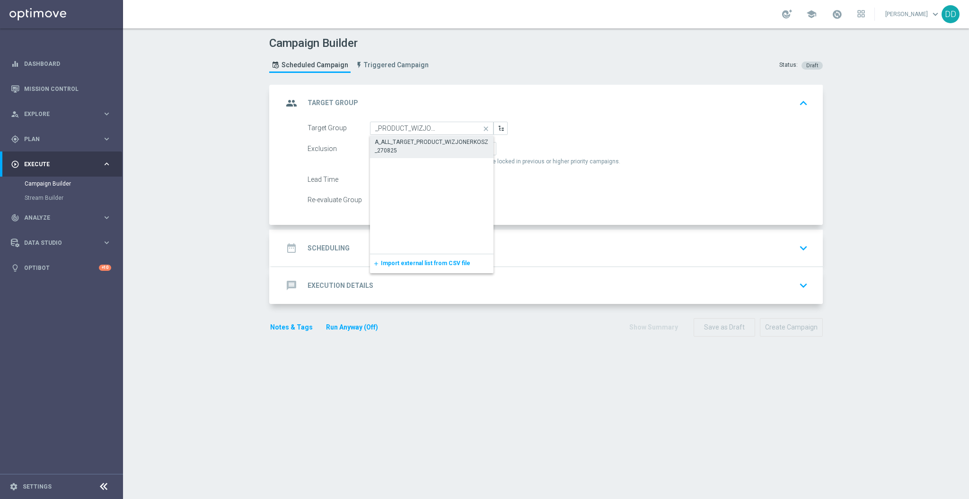
click at [455, 143] on div "A_ALL_TARGET_PRODUCT_WIZJONERKOSZ_270825" at bounding box center [432, 146] width 115 height 17
type input "A_ALL_TARGET_PRODUCT_WIZJONERKOSZ_270825"
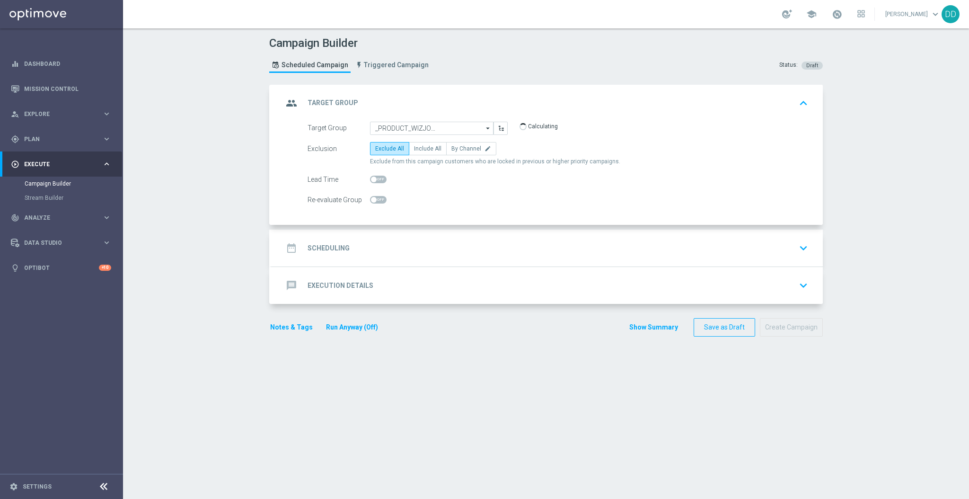
scroll to position [0, 0]
click at [465, 149] on span "By Channel" at bounding box center [467, 148] width 30 height 7
click at [458, 149] on input "By Channel edit" at bounding box center [455, 150] width 6 height 6
radio input "true"
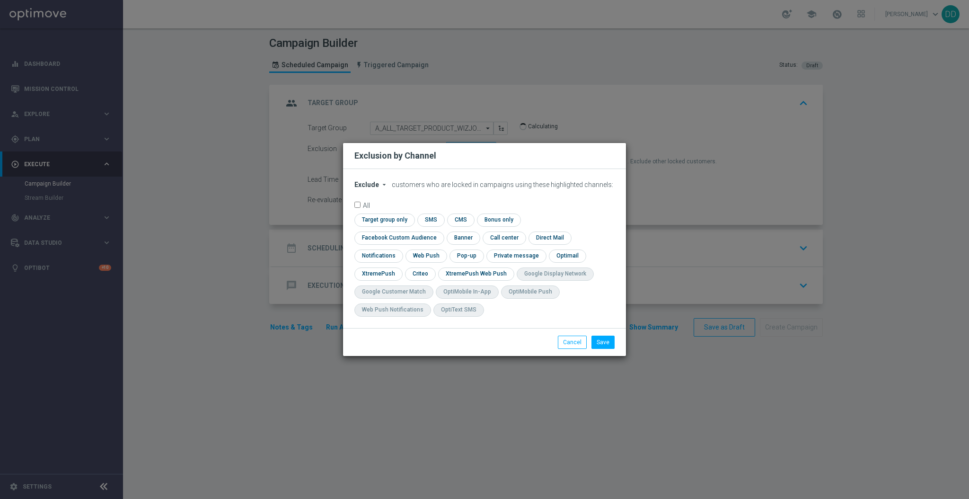
click at [376, 188] on span "Exclude" at bounding box center [367, 185] width 25 height 8
click at [379, 212] on div "Include" at bounding box center [372, 206] width 35 height 11
click at [398, 227] on div "check Target group only" at bounding box center [385, 219] width 61 height 13
click at [397, 226] on input "checkbox" at bounding box center [384, 219] width 58 height 13
checkbox input "true"
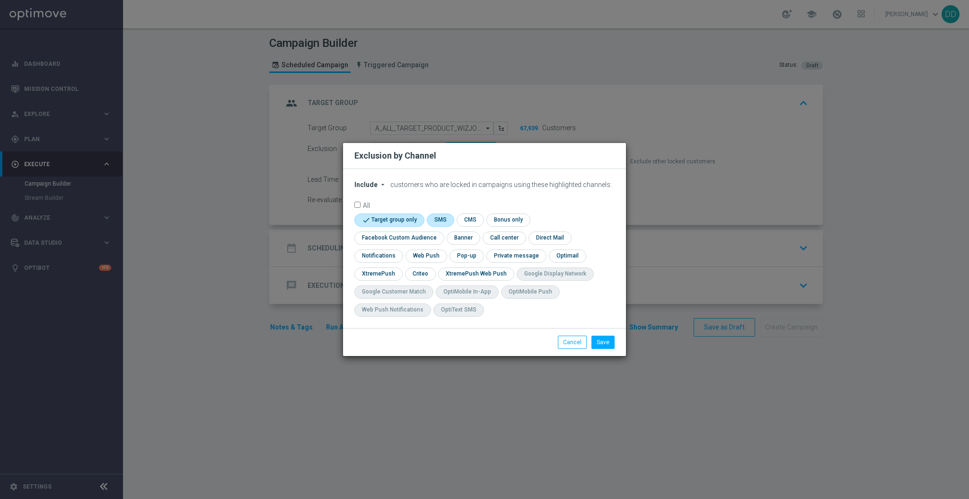
click at [440, 219] on input "checkbox" at bounding box center [440, 219] width 26 height 13
checkbox input "true"
click at [388, 275] on input "checkbox" at bounding box center [378, 273] width 46 height 13
checkbox input "true"
click at [419, 275] on input "checkbox" at bounding box center [429, 273] width 29 height 13
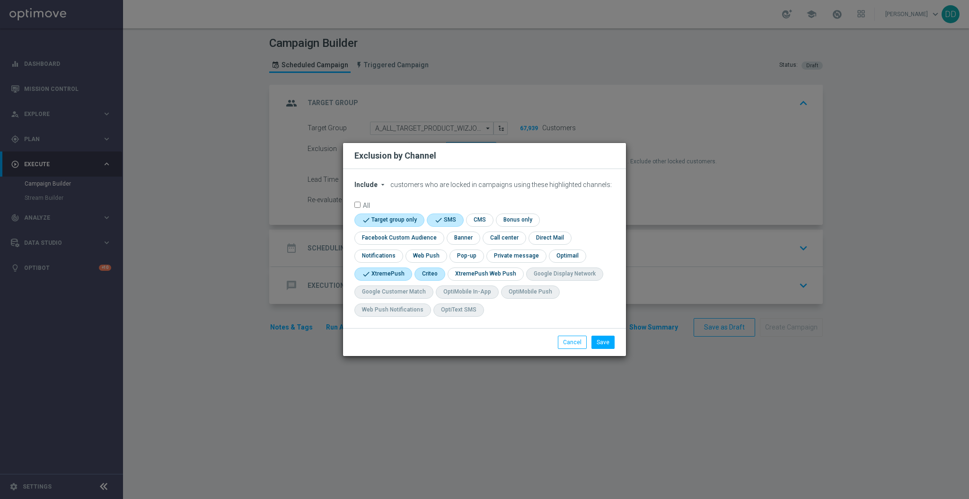
checkbox input "true"
click at [406, 241] on input "checkbox" at bounding box center [398, 237] width 86 height 13
checkbox input "true"
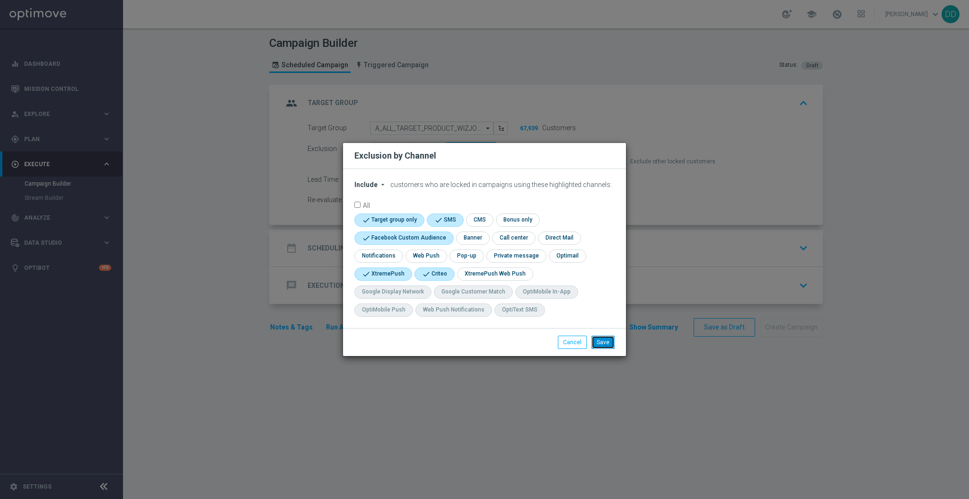
click at [603, 337] on button "Save" at bounding box center [603, 342] width 23 height 13
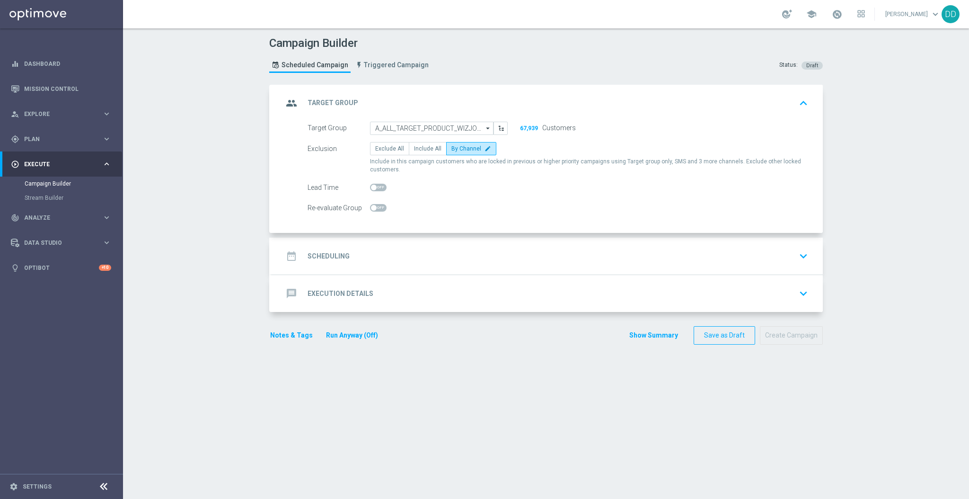
click at [483, 256] on div "date_range Scheduling keyboard_arrow_down" at bounding box center [547, 256] width 529 height 18
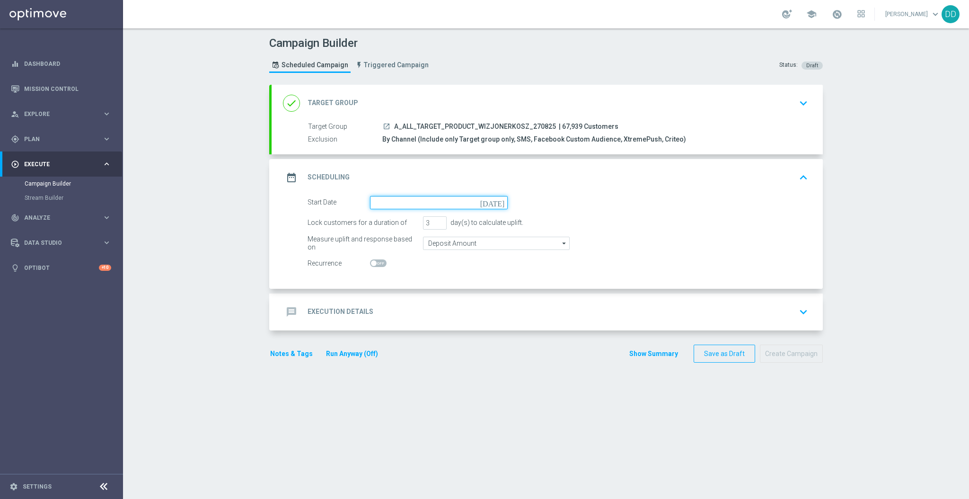
click at [408, 201] on input at bounding box center [439, 202] width 138 height 13
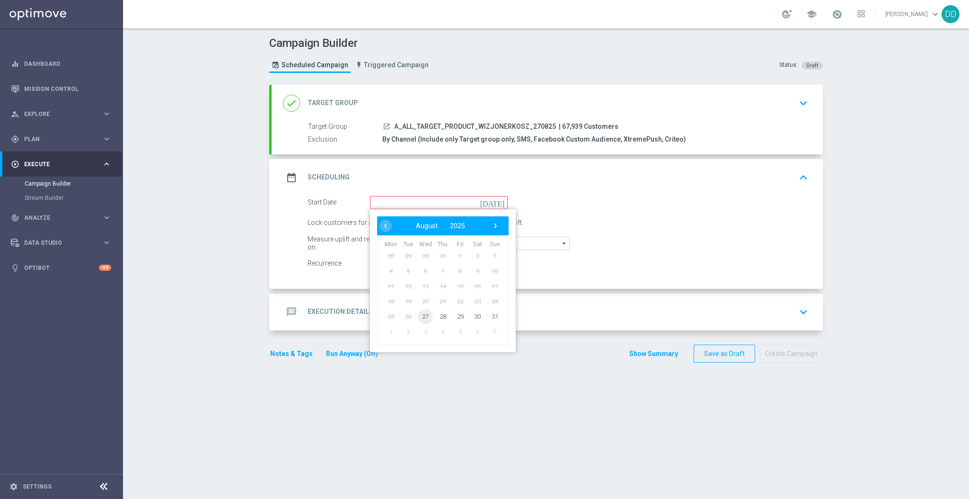
click at [418, 318] on span "27" at bounding box center [425, 316] width 15 height 15
type input "27 Aug 2025"
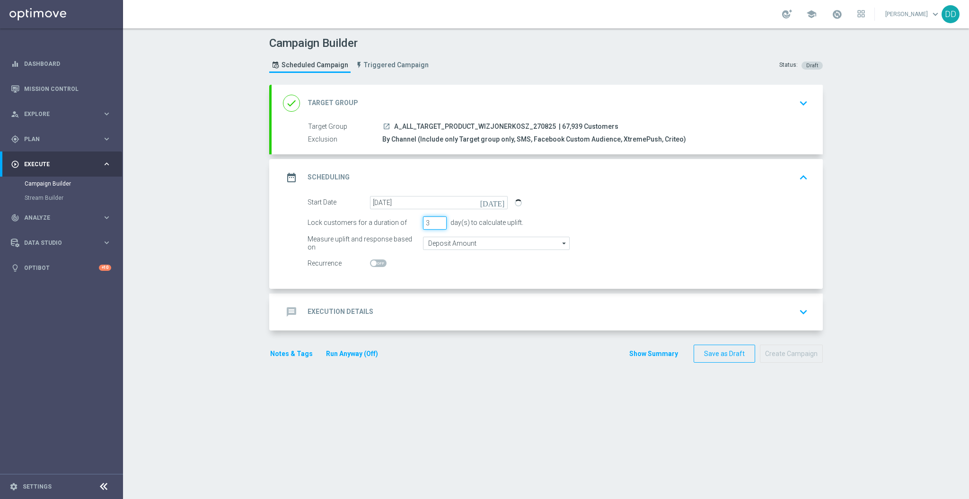
drag, startPoint x: 424, startPoint y: 222, endPoint x: 415, endPoint y: 219, distance: 9.9
click at [415, 219] on div "Lock customers for a duration of 3 day(s) to calculate uplift." at bounding box center [558, 222] width 515 height 13
type input "1"
click at [429, 239] on input "Deposit Amount" at bounding box center [496, 243] width 147 height 13
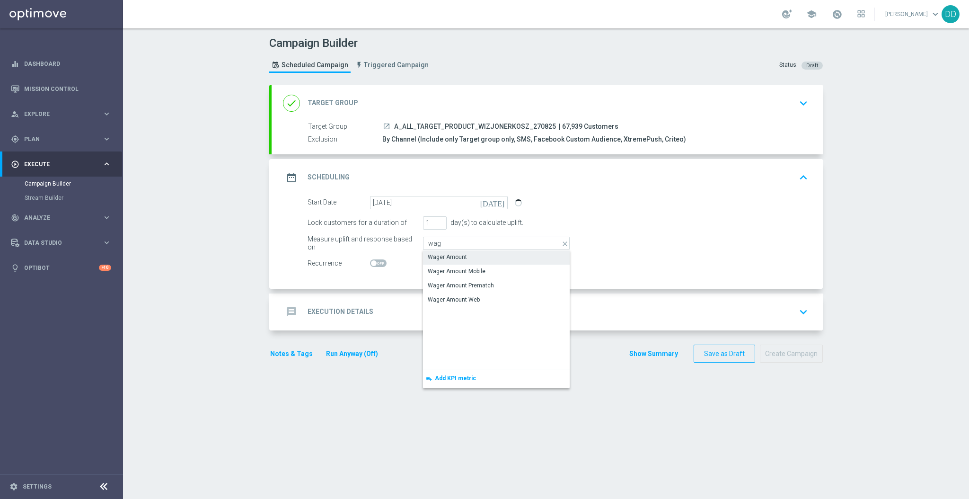
click at [435, 253] on div "Wager Amount" at bounding box center [447, 257] width 39 height 9
type input "Wager Amount"
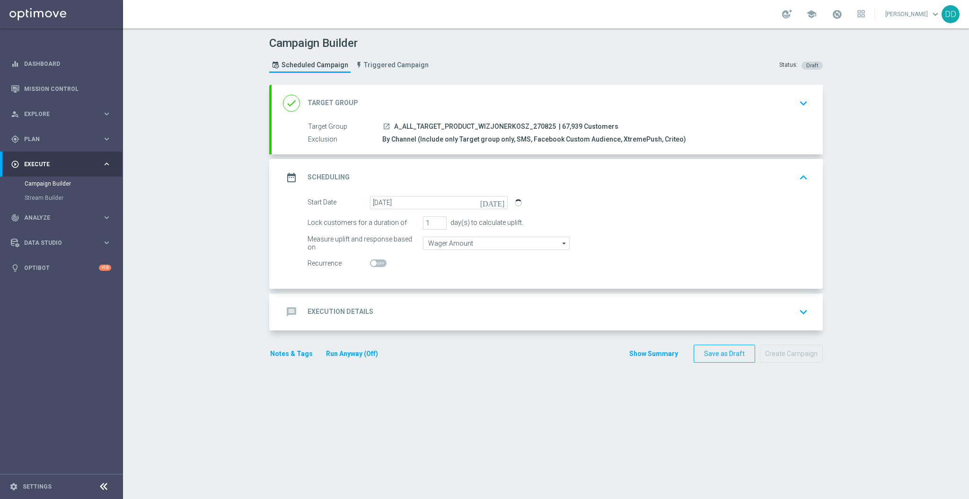
click at [390, 316] on div "message Execution Details keyboard_arrow_down" at bounding box center [547, 312] width 529 height 18
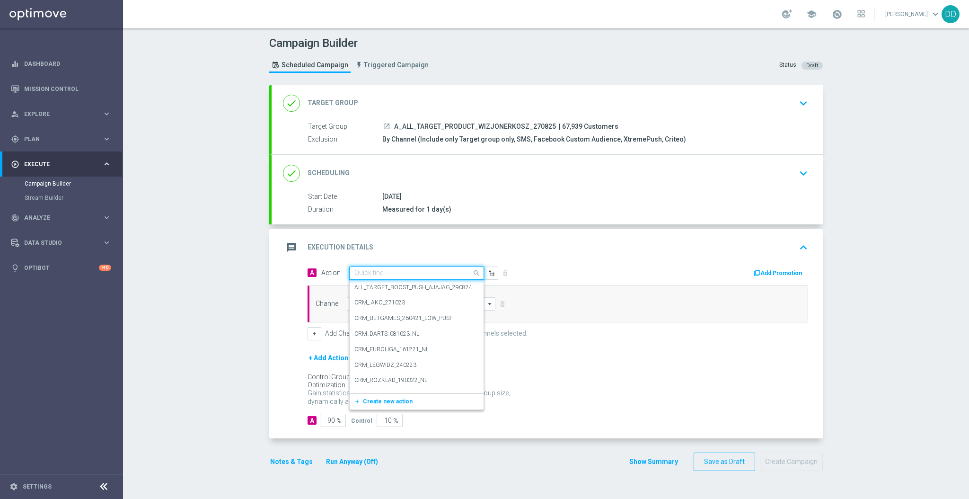
click at [377, 274] on input "text" at bounding box center [408, 273] width 106 height 8
paste input "A_ALL_TARGET_PRODUCT_WIZJONERKOSZ_270825"
type input "A_ALL_TARGET_PRODUCT_WIZJONERKOSZ_270825"
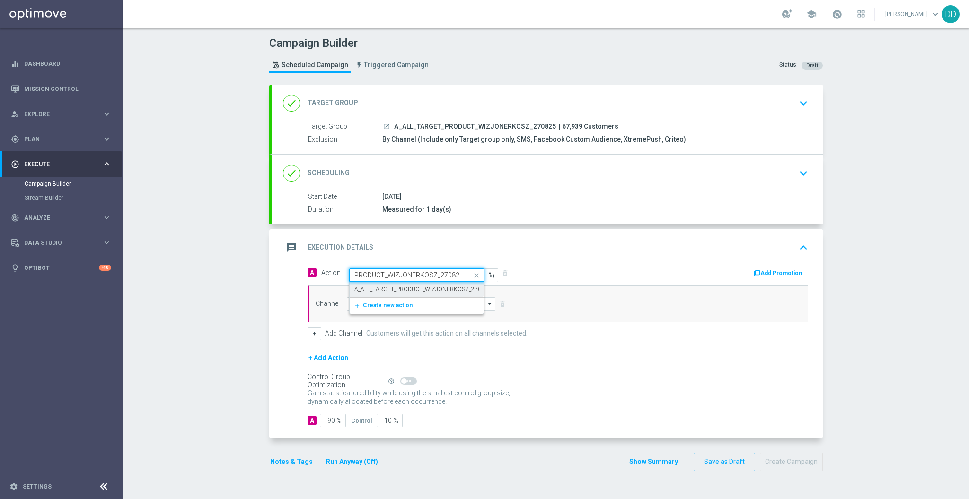
click at [383, 282] on div "A_ALL_TARGET_PRODUCT_WIZJONERKOSZ_270825 edit" at bounding box center [417, 290] width 124 height 16
click at [384, 313] on div "Channel arrow_drop_down Show Selected 0 of 22 Target group only SMS" at bounding box center [558, 303] width 501 height 37
click at [385, 302] on input at bounding box center [421, 303] width 149 height 13
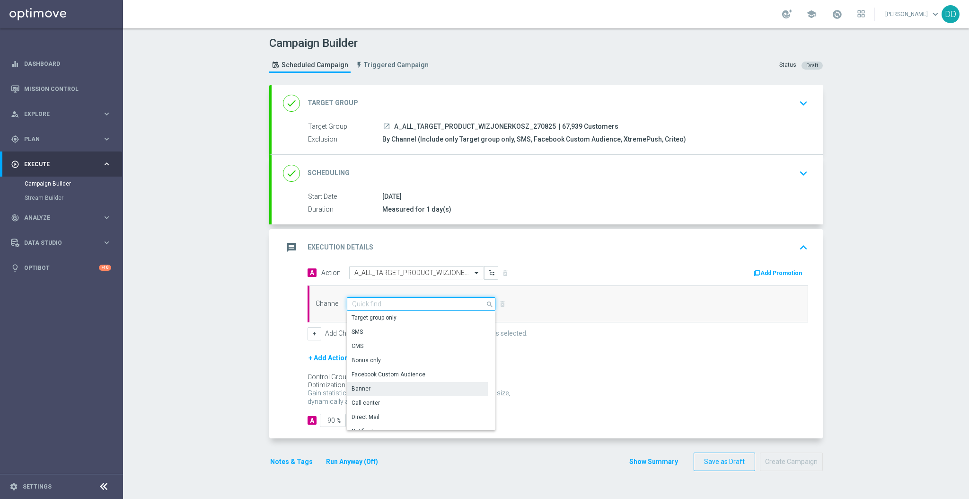
scroll to position [63, 0]
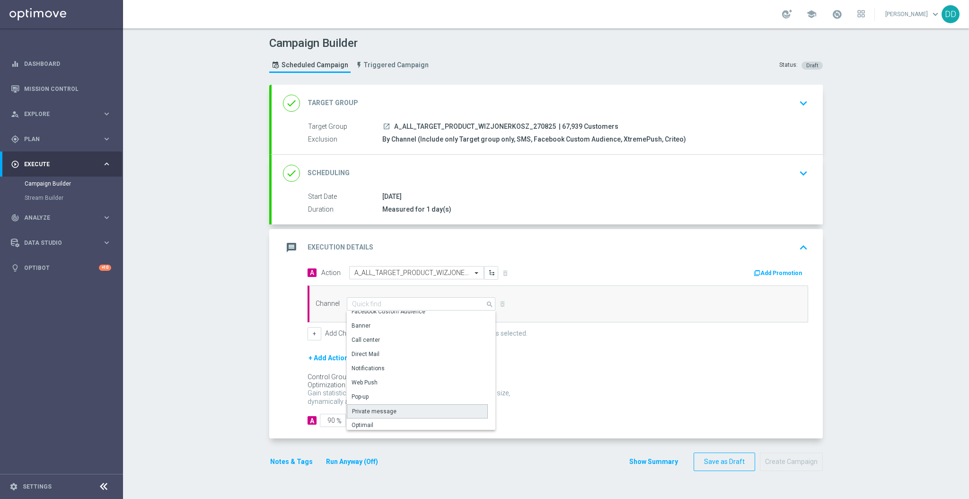
click at [397, 407] on div "Private message" at bounding box center [417, 411] width 141 height 14
type input "Private message"
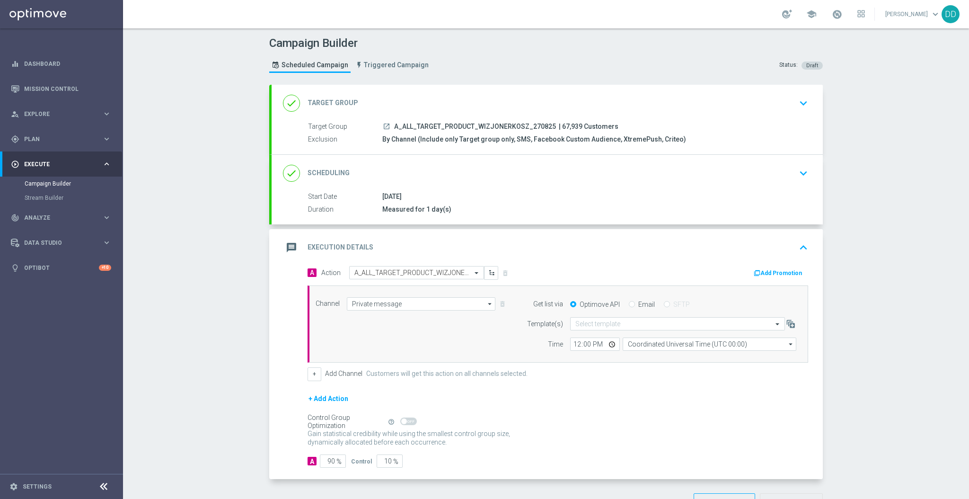
click at [608, 320] on input "text" at bounding box center [669, 324] width 186 height 8
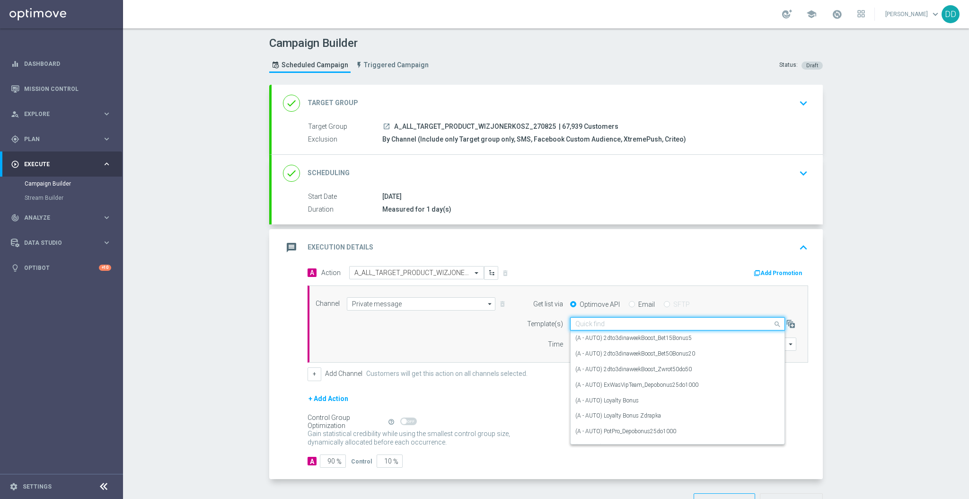
paste input "A_ALL_TARGET_PRODUCT_WIZJONERKOSZ_270825"
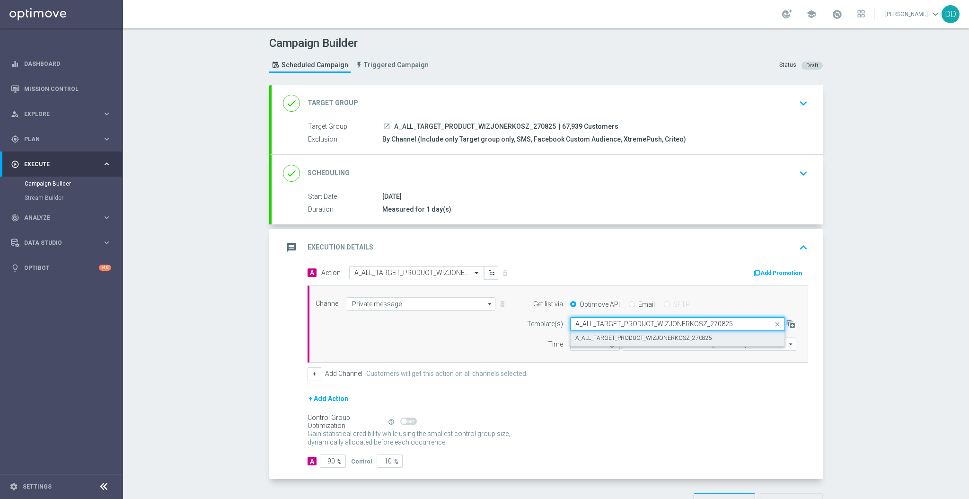
click at [609, 335] on label "A_ALL_TARGET_PRODUCT_WIZJONERKOSZ_270825" at bounding box center [644, 338] width 137 height 8
type input "A_ALL_TARGET_PRODUCT_WIZJONERKOSZ_270825"
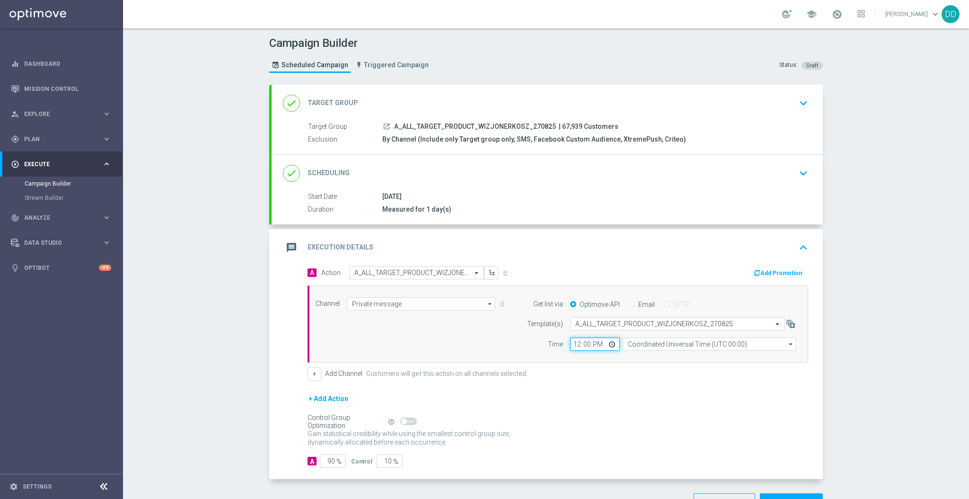
click at [574, 346] on input "12:00" at bounding box center [595, 343] width 50 height 13
type input "14:16"
click at [666, 339] on input "Coordinated Universal Time (UTC 00:00)" at bounding box center [710, 343] width 174 height 13
click at [663, 354] on div "Central European Time (Warsaw) (UTC +02:00)" at bounding box center [705, 358] width 155 height 9
type input "Central European Time (Warsaw) (UTC +02:00)"
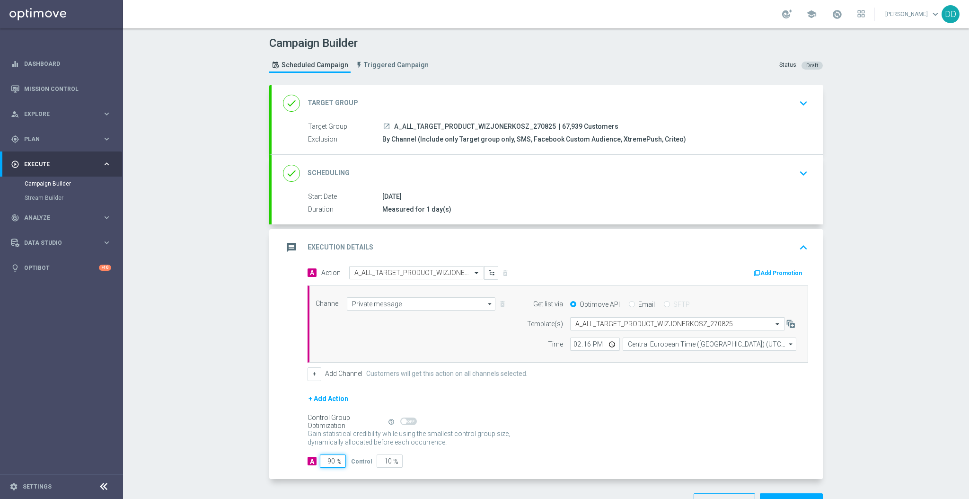
drag, startPoint x: 320, startPoint y: 461, endPoint x: 313, endPoint y: 461, distance: 7.1
click at [314, 461] on div "A 90 %" at bounding box center [326, 460] width 36 height 13
type input "10"
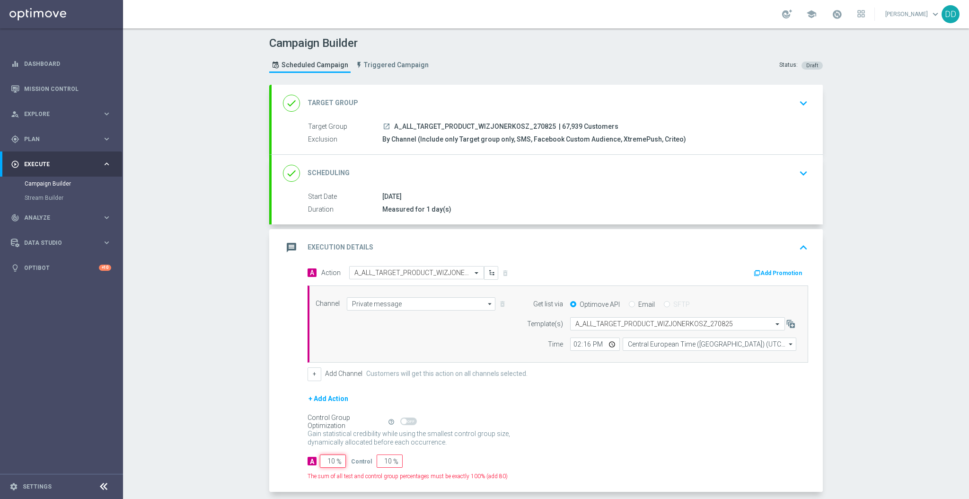
type input "90"
type input "100"
type input "0"
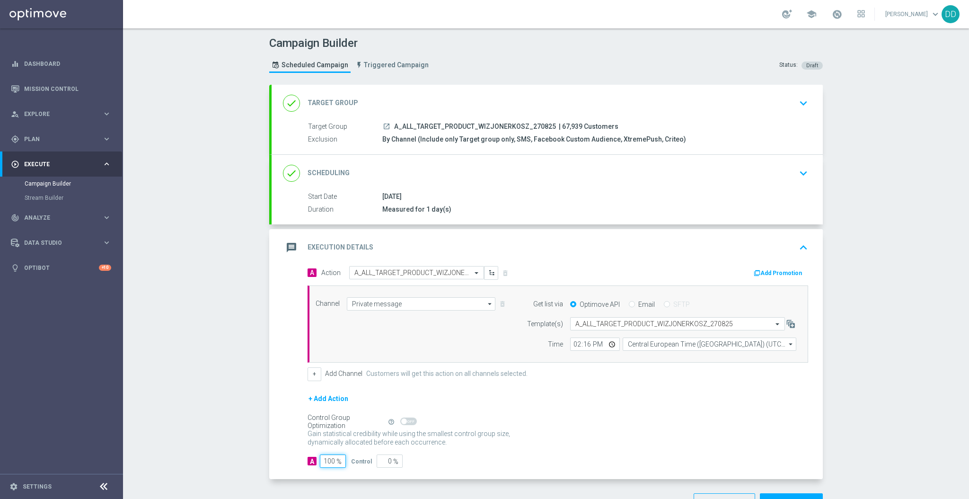
type input "100"
click at [571, 413] on div "+ Add Action" at bounding box center [558, 405] width 501 height 24
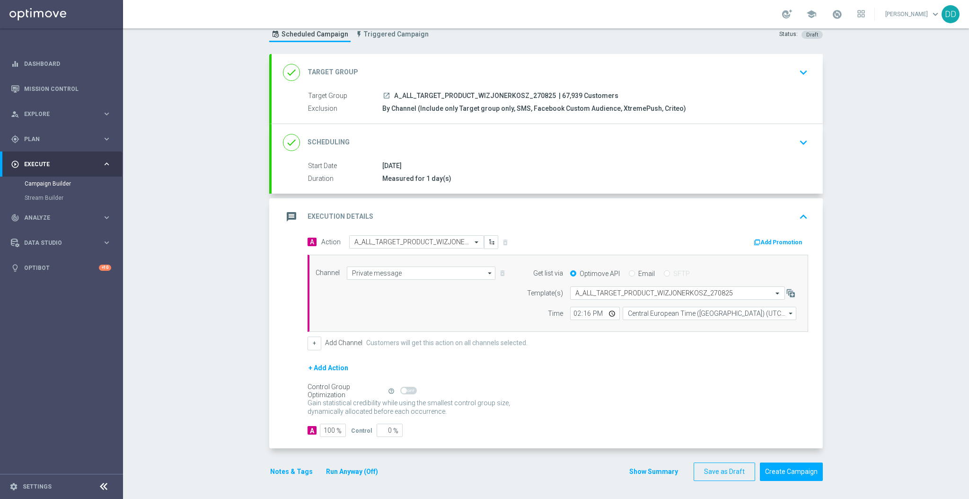
click at [690, 121] on div "Target Group launch A_ALL_TARGET_PRODUCT_WIZJONERKOSZ_270825 | 67,939 Customers…" at bounding box center [547, 107] width 551 height 33
click at [691, 146] on div "done Scheduling keyboard_arrow_down" at bounding box center [547, 142] width 529 height 18
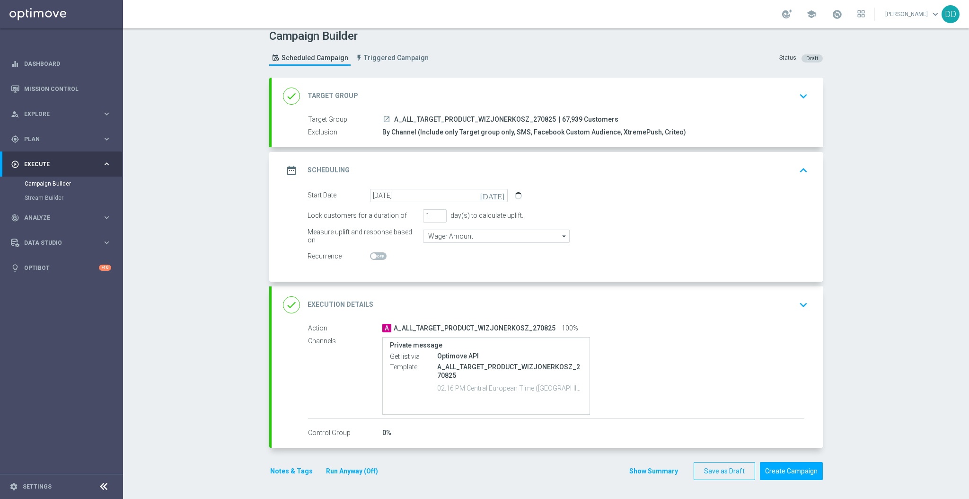
scroll to position [6, 0]
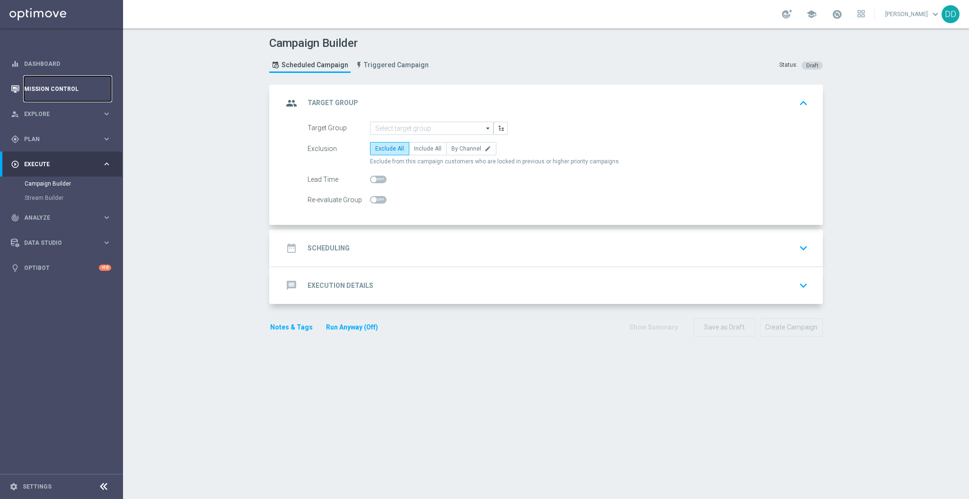
click at [53, 94] on link "Mission Control" at bounding box center [67, 88] width 87 height 25
